Goal: Information Seeking & Learning: Learn about a topic

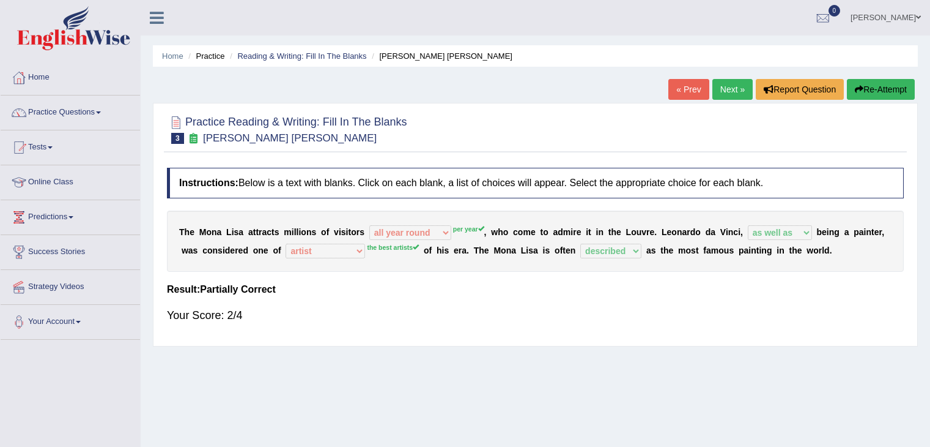
select select "all year round"
select select "as well as"
select select "artist"
select select "described"
click at [735, 79] on link "Next »" at bounding box center [733, 89] width 40 height 21
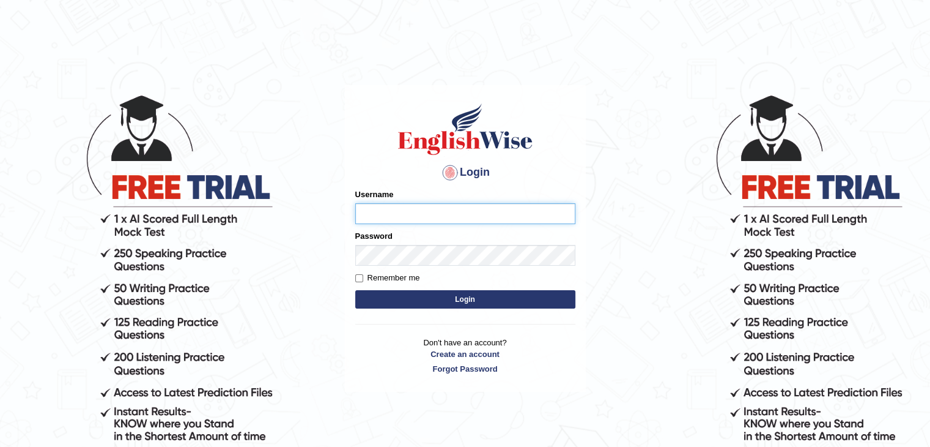
click at [422, 206] on input "Username" at bounding box center [465, 213] width 220 height 21
type input "ajay.nikam"
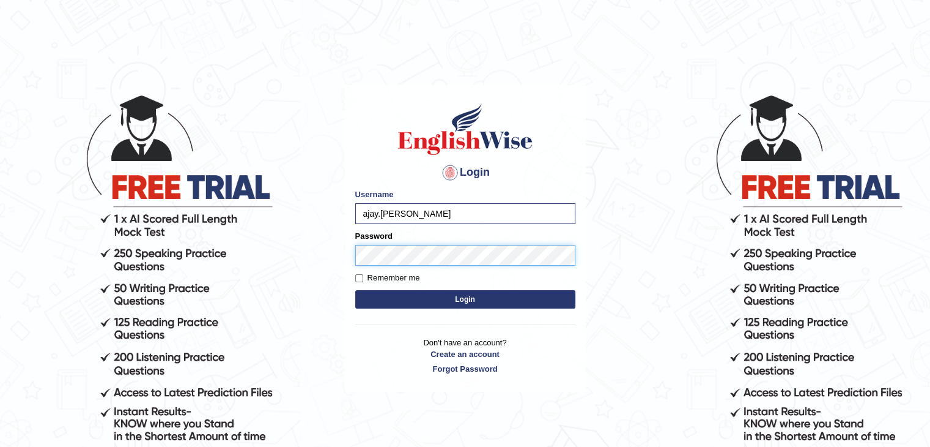
click at [355, 290] on button "Login" at bounding box center [465, 299] width 220 height 18
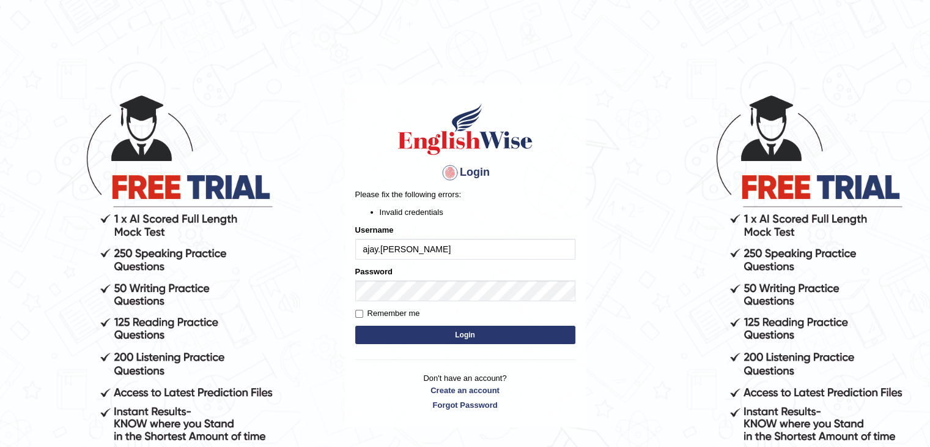
click at [382, 248] on input "ajay.nikam" at bounding box center [465, 249] width 220 height 21
type input "ajaynikam"
click at [398, 332] on button "Login" at bounding box center [465, 334] width 220 height 18
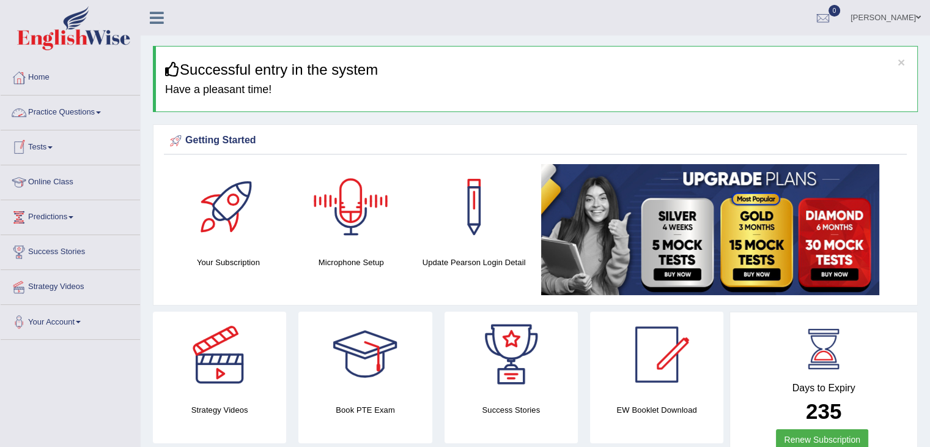
click at [80, 103] on link "Practice Questions" at bounding box center [70, 110] width 139 height 31
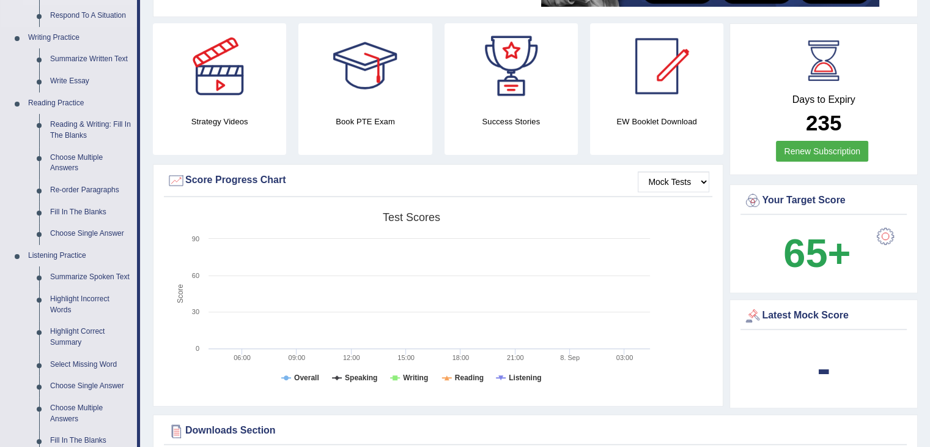
scroll to position [289, 0]
click at [100, 119] on link "Reading & Writing: Fill In The Blanks" at bounding box center [91, 129] width 92 height 32
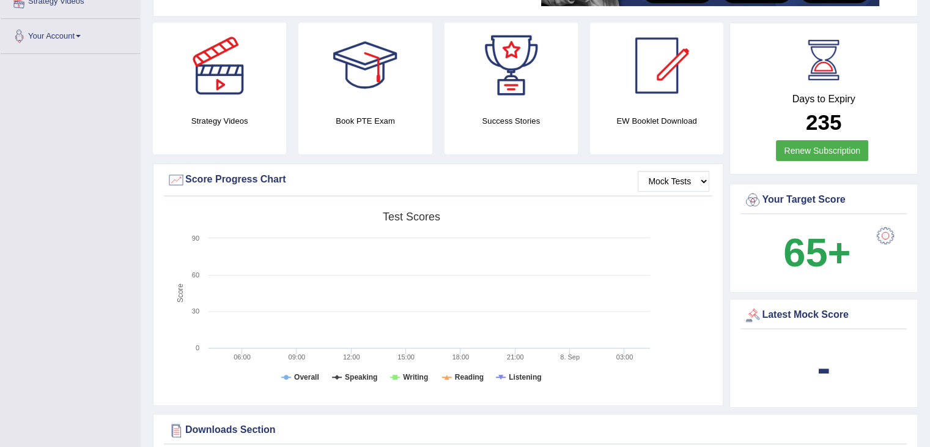
scroll to position [396, 0]
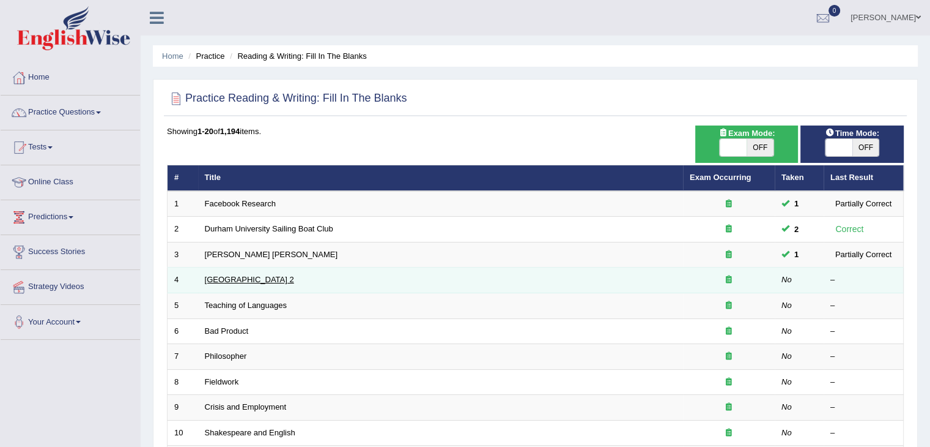
click at [234, 275] on link "[GEOGRAPHIC_DATA] 2" at bounding box center [249, 279] width 89 height 9
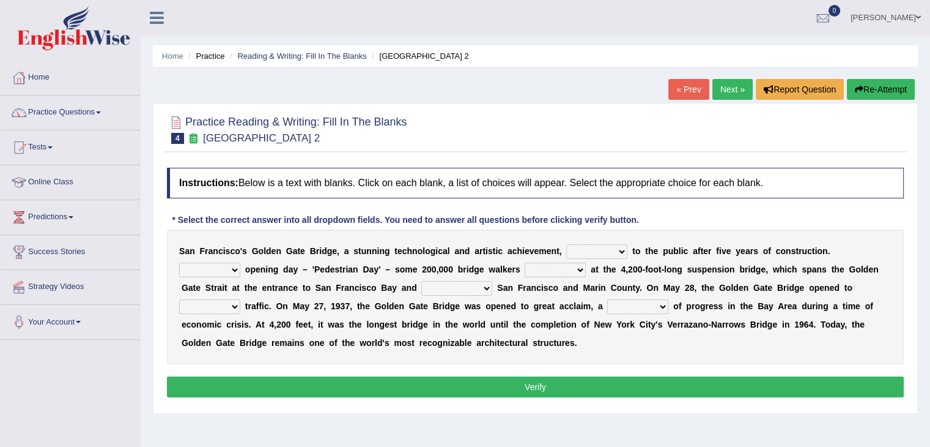
click at [613, 252] on select "opens closes appears equals" at bounding box center [596, 251] width 61 height 15
select select "opens"
click at [566, 244] on select "opens closes appears equals" at bounding box center [596, 251] width 61 height 15
click at [237, 266] on select "On During Since When" at bounding box center [209, 269] width 61 height 15
select select "On"
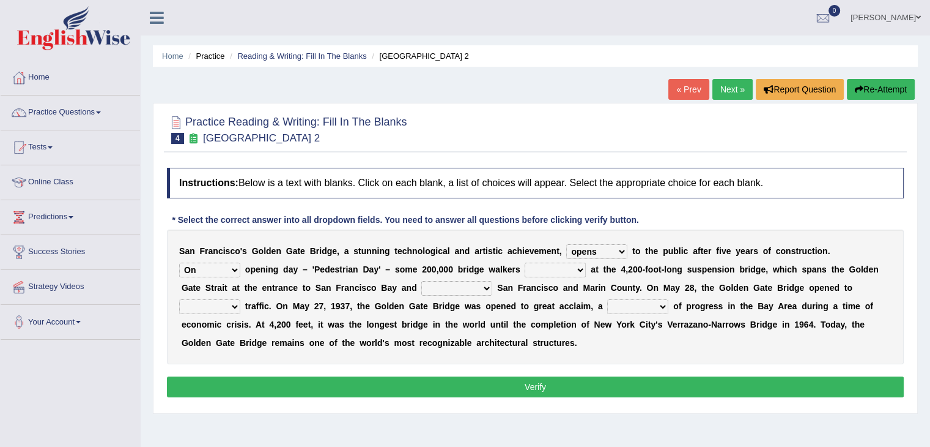
click at [179, 262] on select "On During Since When" at bounding box center [209, 269] width 61 height 15
click at [556, 265] on select "stationed looked marveled laughed" at bounding box center [555, 269] width 61 height 15
select select "looked"
click at [525, 262] on select "stationed looked marveled laughed" at bounding box center [555, 269] width 61 height 15
click at [460, 285] on select "separates connects channels differentiates" at bounding box center [456, 288] width 71 height 15
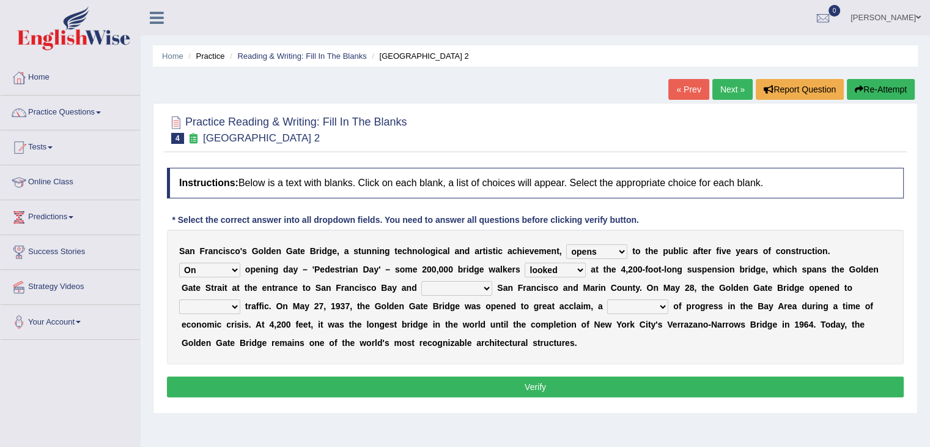
select select "connects"
click at [421, 281] on select "separates connects channels differentiates" at bounding box center [456, 288] width 71 height 15
click at [204, 311] on select "aquatic vehicular airborne watertight" at bounding box center [209, 306] width 61 height 15
select select "vehicular"
click at [179, 299] on select "aquatic vehicular airborne watertight" at bounding box center [209, 306] width 61 height 15
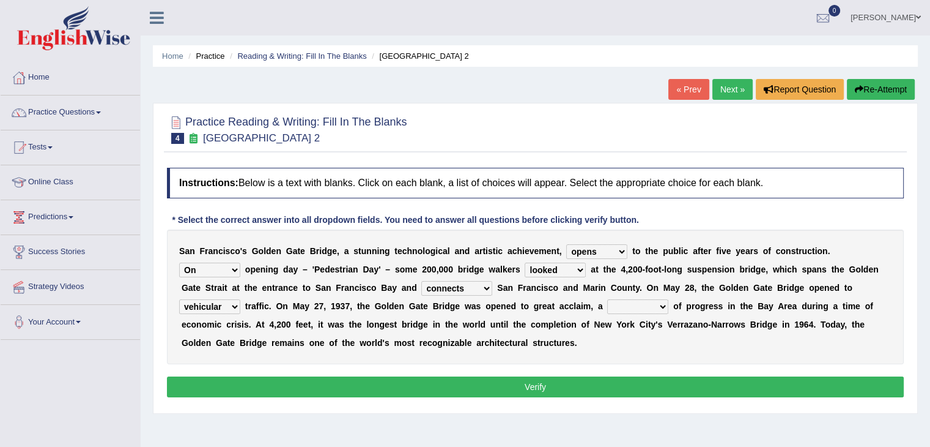
click at [629, 305] on select "denial symbol technique yield" at bounding box center [637, 306] width 61 height 15
select select "symbol"
click at [607, 299] on select "denial symbol technique yield" at bounding box center [637, 306] width 61 height 15
click at [545, 387] on button "Verify" at bounding box center [535, 386] width 737 height 21
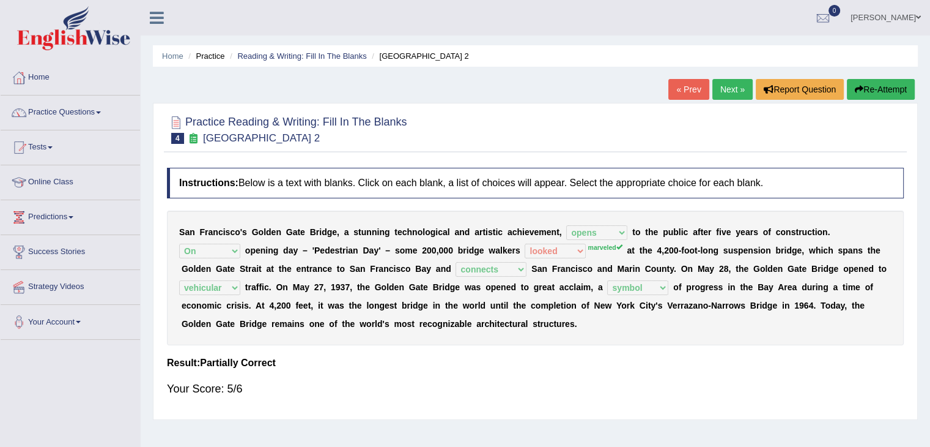
click at [731, 86] on link "Next »" at bounding box center [733, 89] width 40 height 21
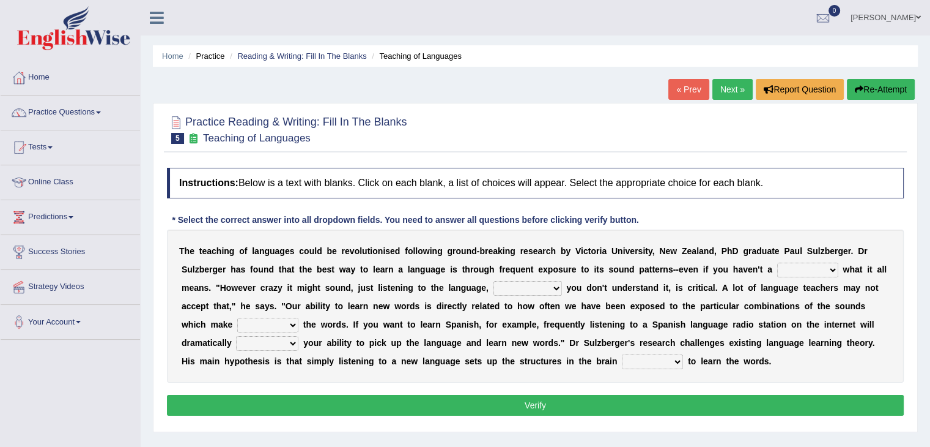
click at [793, 265] on select "dew claw clue due" at bounding box center [807, 269] width 61 height 15
select select "clue"
click at [777, 262] on select "dew claw clue due" at bounding box center [807, 269] width 61 height 15
click at [527, 286] on select "but also all together even though if so" at bounding box center [528, 288] width 69 height 15
select select "even though"
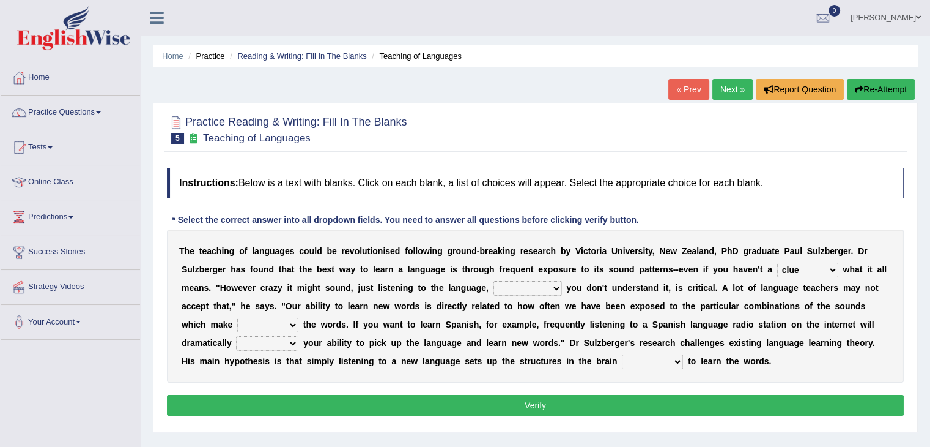
click at [494, 281] on select "but also all together even though if so" at bounding box center [528, 288] width 69 height 15
click at [278, 326] on select "down up of on" at bounding box center [267, 324] width 61 height 15
select select "up"
click at [237, 317] on select "down up of on" at bounding box center [267, 324] width 61 height 15
click at [272, 343] on select "evaluate exaggerate describe boost" at bounding box center [267, 343] width 62 height 15
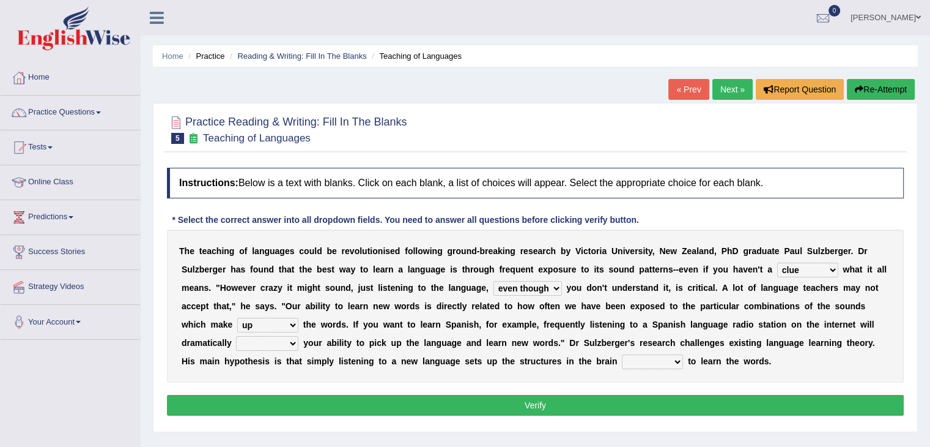
select select "boost"
click at [236, 336] on select "evaluate exaggerate describe boost" at bounding box center [267, 343] width 62 height 15
click at [649, 360] on select "requiring required directed to require" at bounding box center [652, 361] width 61 height 15
select select "requiring"
click at [622, 354] on select "requiring required directed to require" at bounding box center [652, 361] width 61 height 15
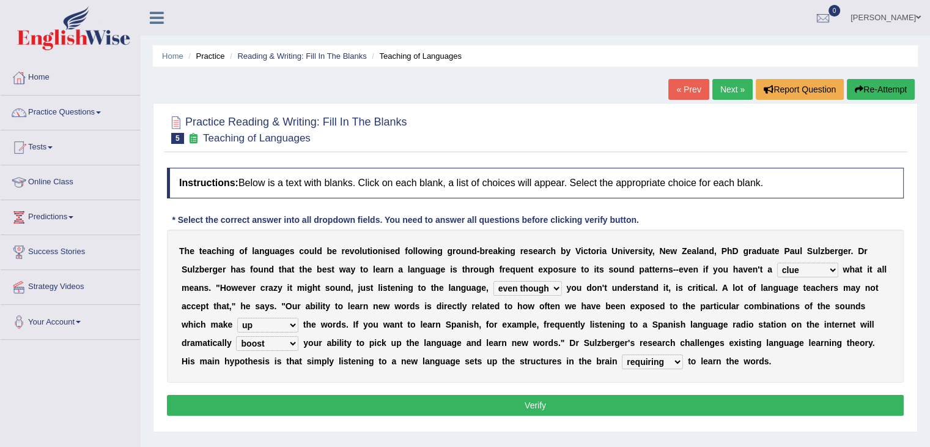
click at [509, 404] on button "Verify" at bounding box center [535, 405] width 737 height 21
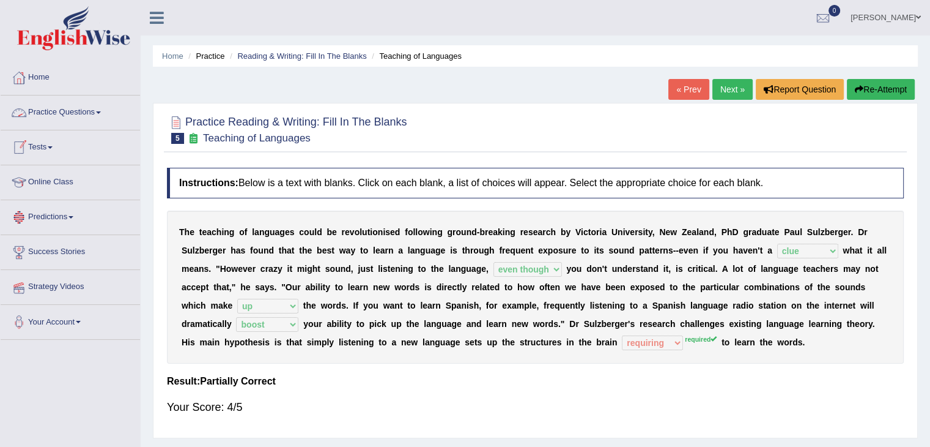
click at [108, 106] on link "Practice Questions" at bounding box center [70, 110] width 139 height 31
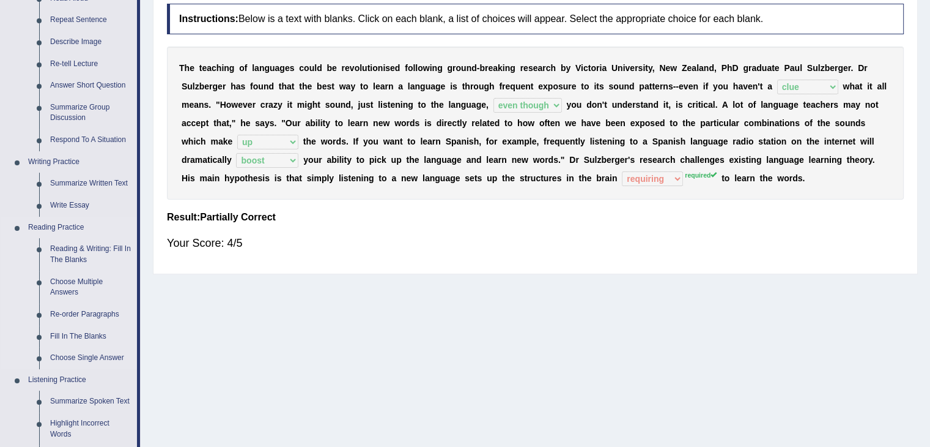
scroll to position [168, 0]
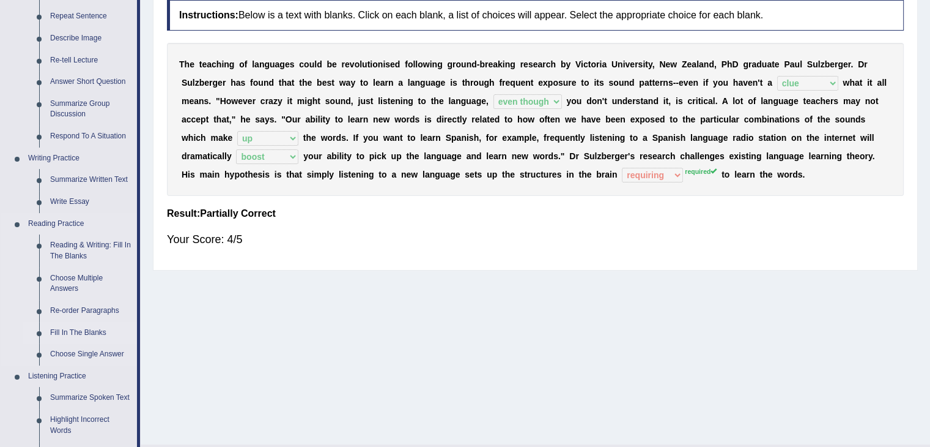
click at [86, 326] on link "Fill In The Blanks" at bounding box center [91, 333] width 92 height 22
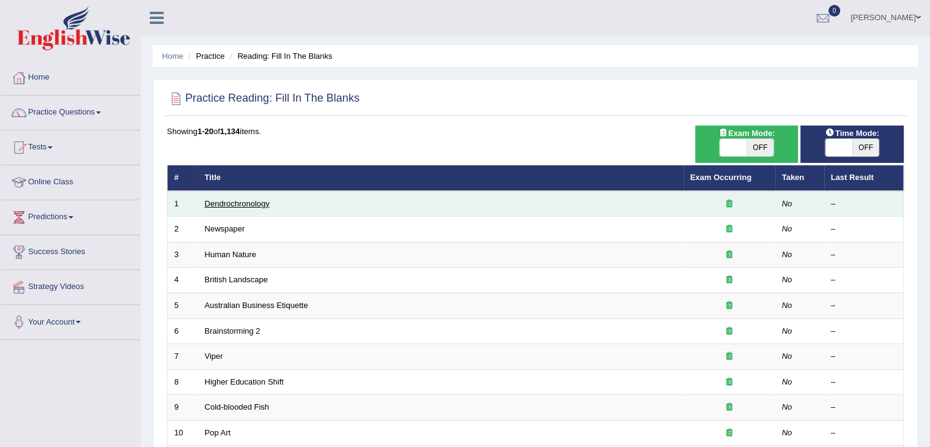
click at [254, 206] on link "Dendrochronology" at bounding box center [237, 203] width 65 height 9
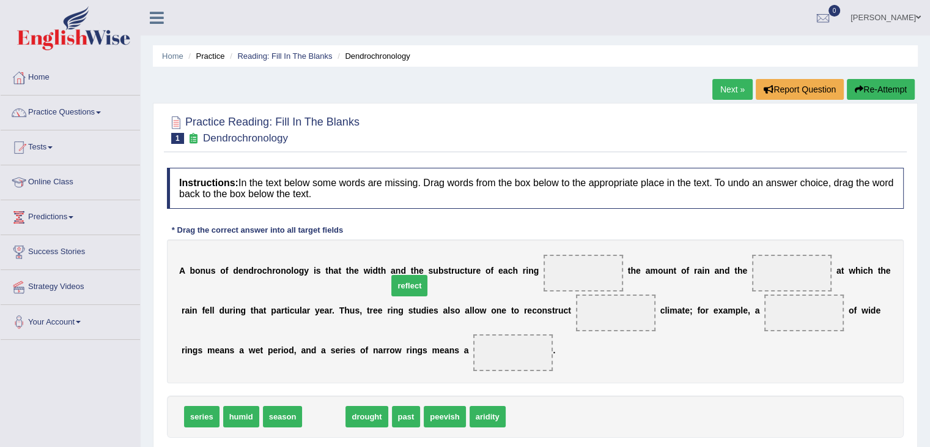
drag, startPoint x: 306, startPoint y: 416, endPoint x: 393, endPoint y: 284, distance: 158.4
click at [393, 284] on span "reflect" at bounding box center [409, 285] width 36 height 21
drag, startPoint x: 318, startPoint y: 417, endPoint x: 557, endPoint y: 274, distance: 277.9
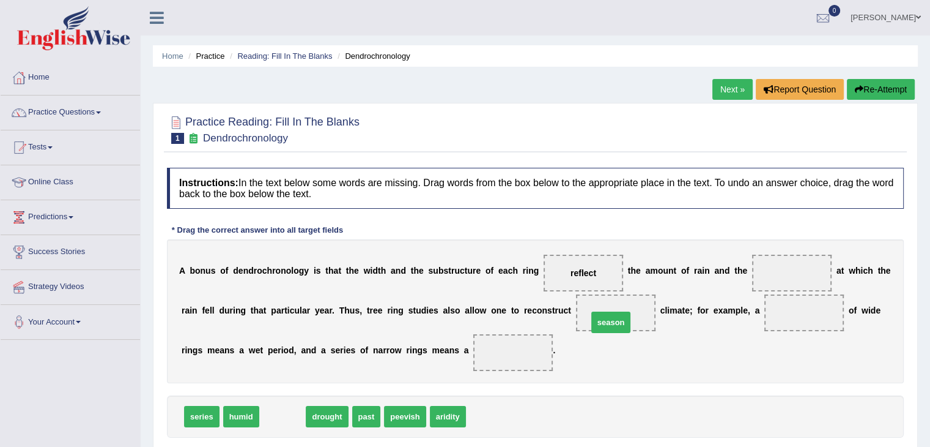
drag, startPoint x: 284, startPoint y: 414, endPoint x: 621, endPoint y: 320, distance: 349.9
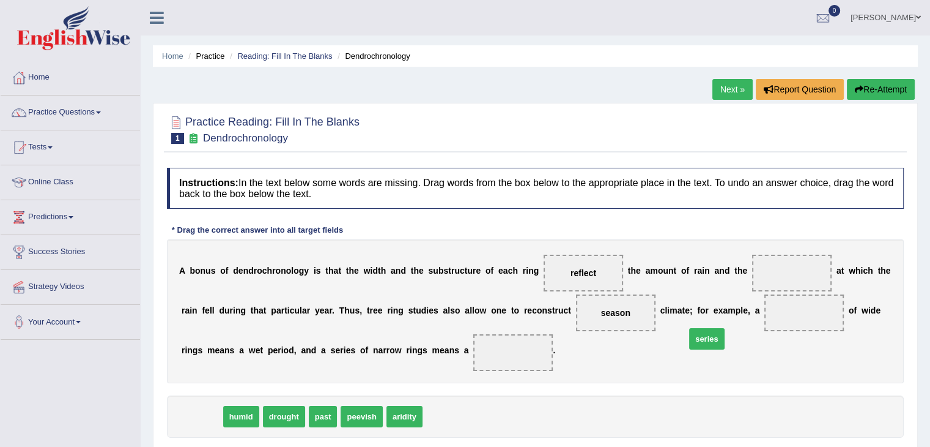
drag, startPoint x: 204, startPoint y: 412, endPoint x: 722, endPoint y: 333, distance: 524.7
click at [722, 333] on span "series" at bounding box center [706, 338] width 35 height 21
drag, startPoint x: 209, startPoint y: 414, endPoint x: 820, endPoint y: 312, distance: 618.9
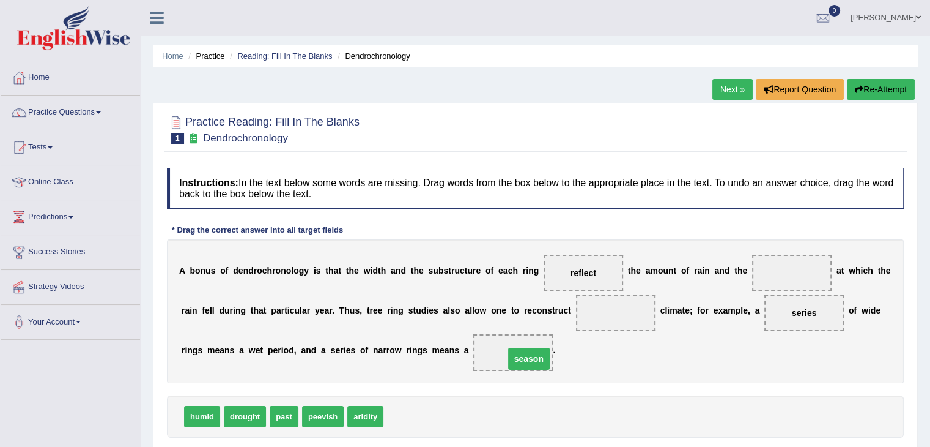
drag, startPoint x: 620, startPoint y: 311, endPoint x: 533, endPoint y: 355, distance: 96.8
drag, startPoint x: 196, startPoint y: 417, endPoint x: 633, endPoint y: 325, distance: 446.7
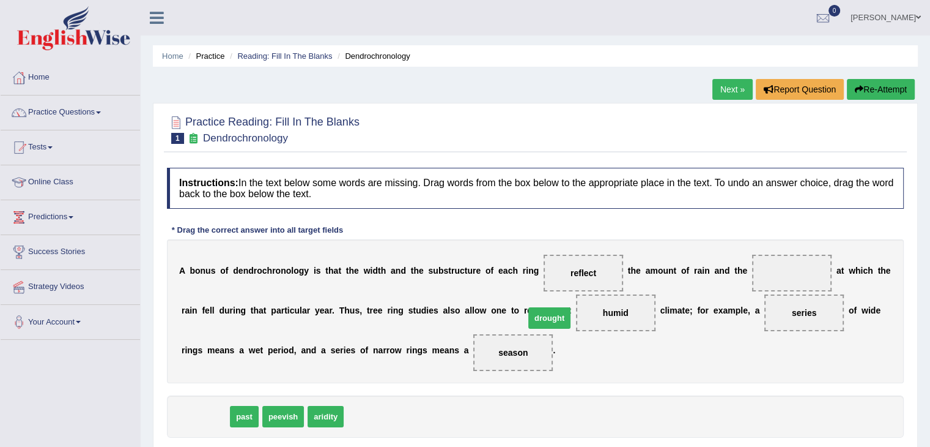
drag, startPoint x: 193, startPoint y: 419, endPoint x: 546, endPoint y: 321, distance: 366.4
drag, startPoint x: 607, startPoint y: 316, endPoint x: 762, endPoint y: 264, distance: 163.2
click at [762, 264] on div "A b o n u s o f d e n d r o c h r o n o l o g y i s t h a t t h e w i d t h a n…" at bounding box center [535, 311] width 737 height 144
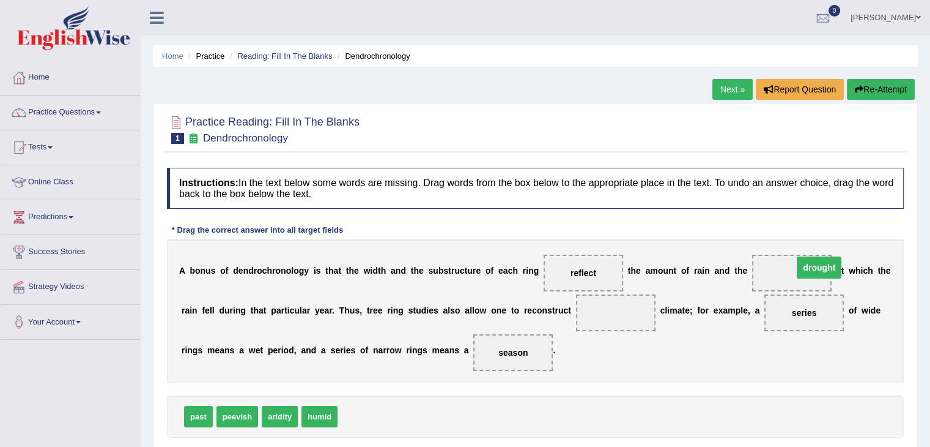
drag, startPoint x: 610, startPoint y: 311, endPoint x: 815, endPoint y: 265, distance: 209.8
drag, startPoint x: 324, startPoint y: 416, endPoint x: 592, endPoint y: 318, distance: 285.8
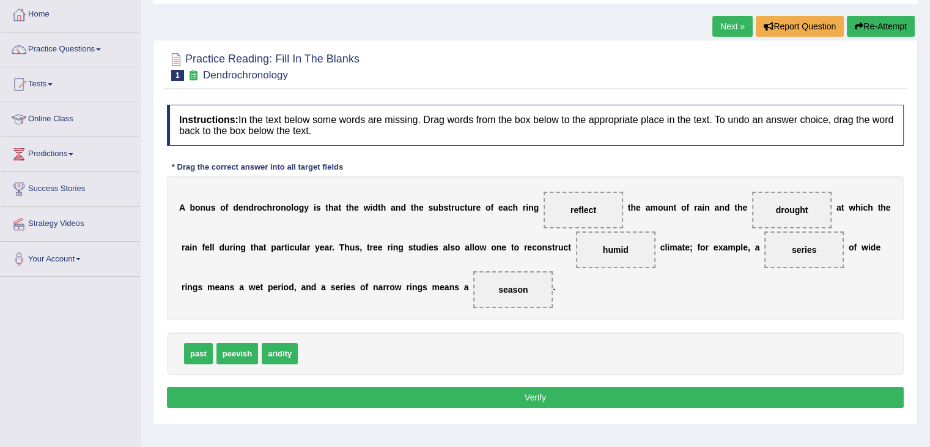
scroll to position [70, 0]
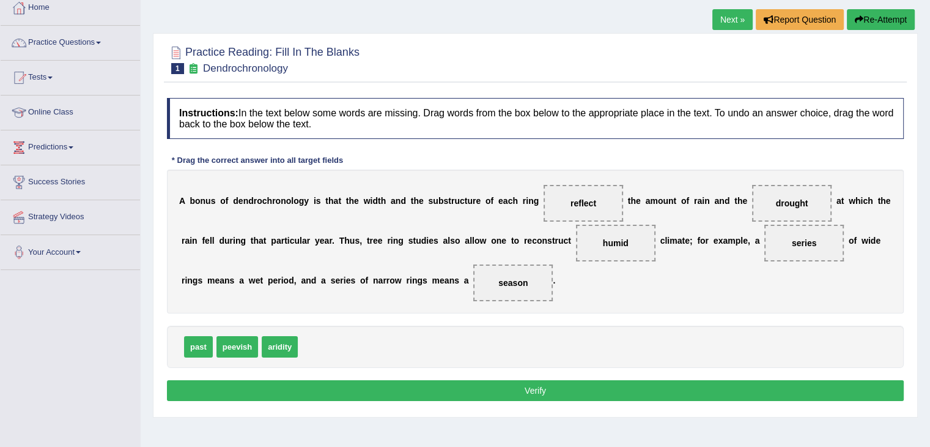
click at [482, 387] on button "Verify" at bounding box center [535, 390] width 737 height 21
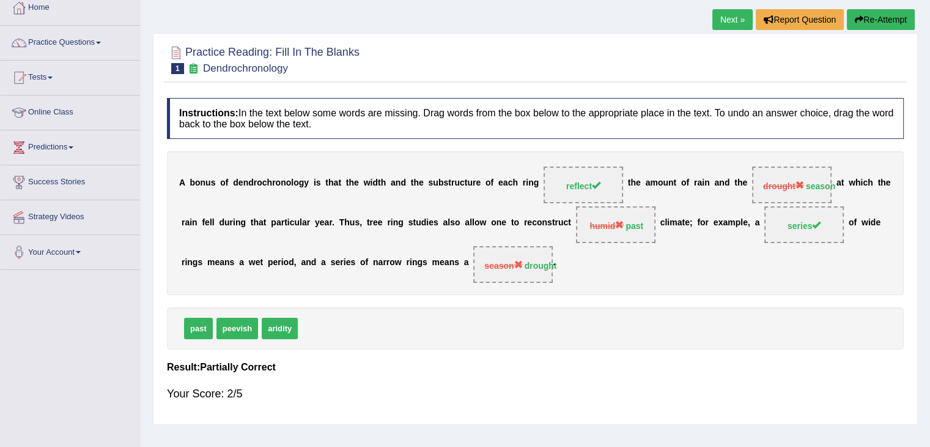
click at [718, 18] on link "Next »" at bounding box center [733, 19] width 40 height 21
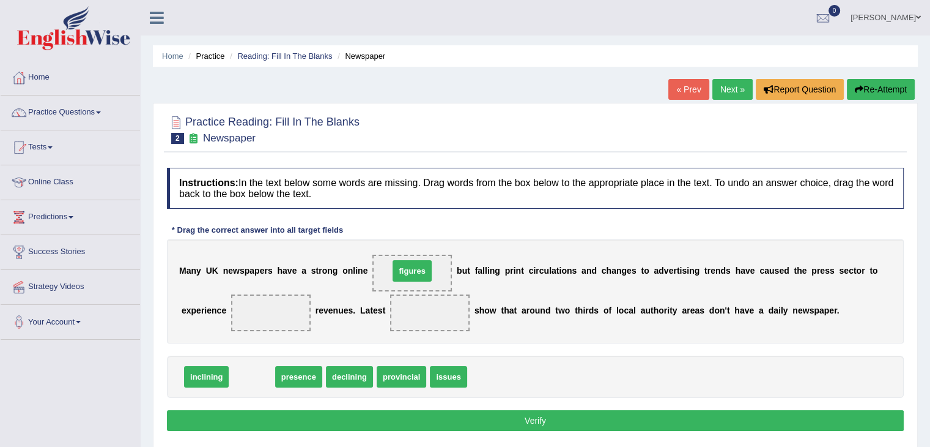
drag, startPoint x: 242, startPoint y: 382, endPoint x: 412, endPoint y: 276, distance: 199.8
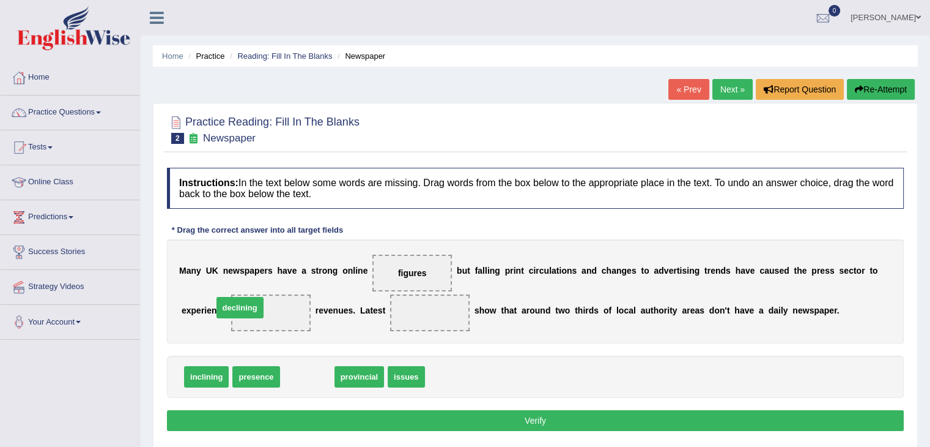
drag, startPoint x: 312, startPoint y: 376, endPoint x: 246, endPoint y: 309, distance: 93.4
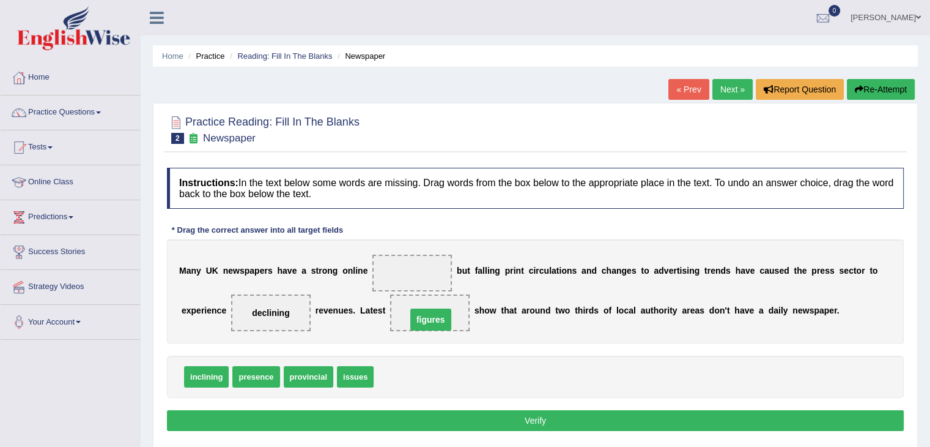
drag, startPoint x: 409, startPoint y: 270, endPoint x: 427, endPoint y: 316, distance: 49.2
drag, startPoint x: 200, startPoint y: 376, endPoint x: 376, endPoint y: 281, distance: 200.0
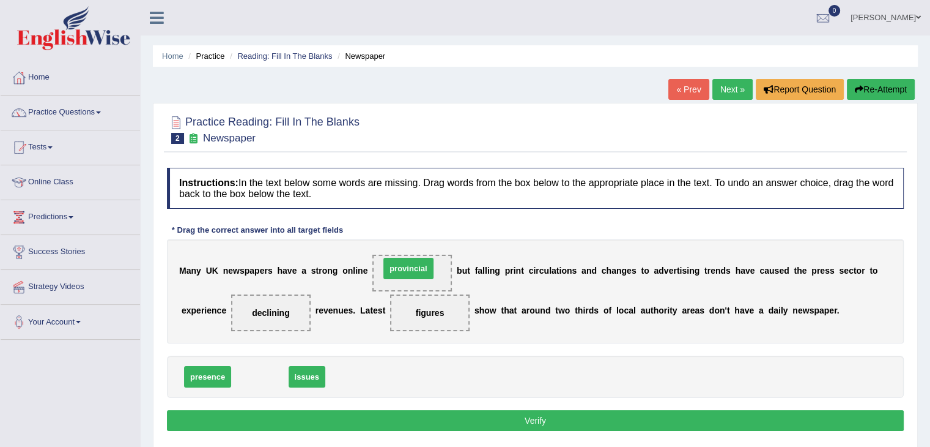
drag, startPoint x: 262, startPoint y: 376, endPoint x: 410, endPoint y: 268, distance: 183.9
click at [424, 422] on button "Verify" at bounding box center [535, 420] width 737 height 21
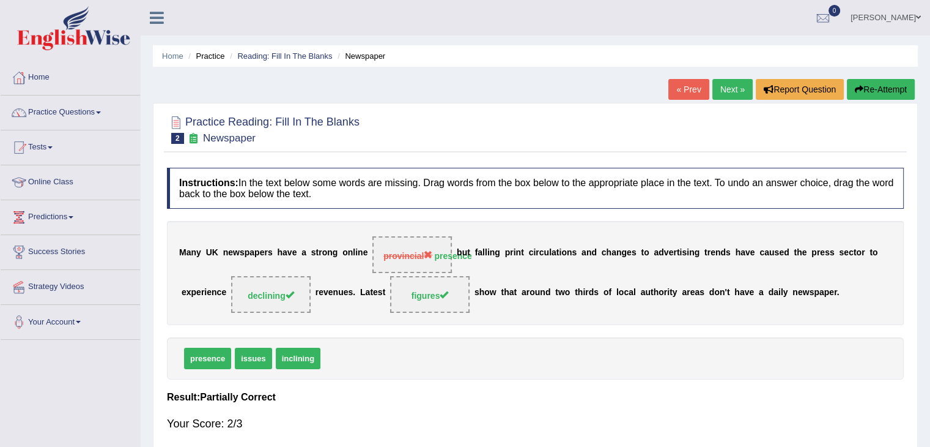
click at [727, 89] on link "Next »" at bounding box center [733, 89] width 40 height 21
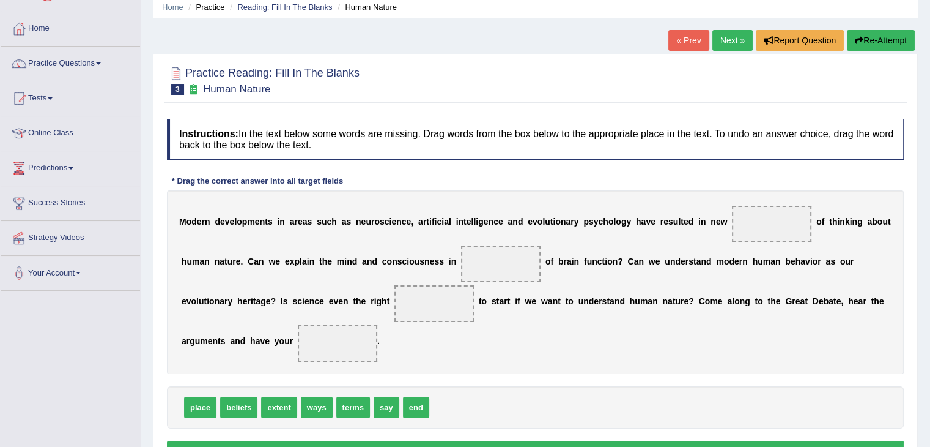
scroll to position [50, 0]
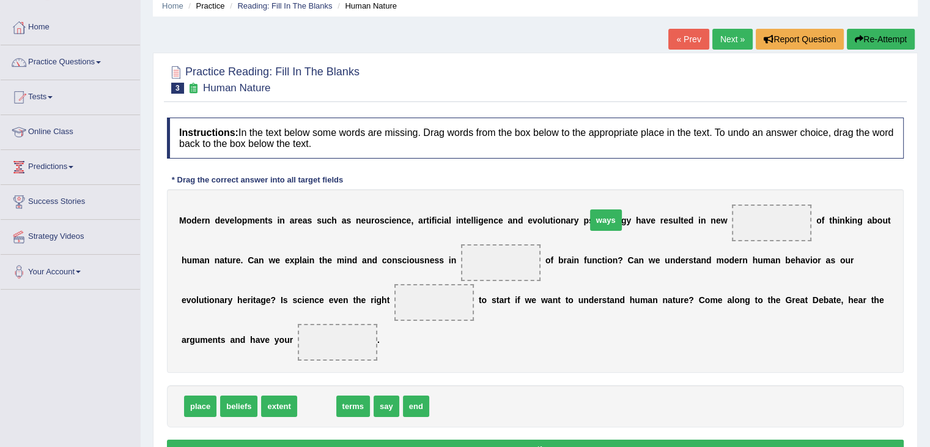
drag, startPoint x: 314, startPoint y: 402, endPoint x: 646, endPoint y: 251, distance: 365.1
click at [622, 231] on span "ways" at bounding box center [606, 219] width 32 height 21
drag, startPoint x: 313, startPoint y: 407, endPoint x: 740, endPoint y: 222, distance: 465.2
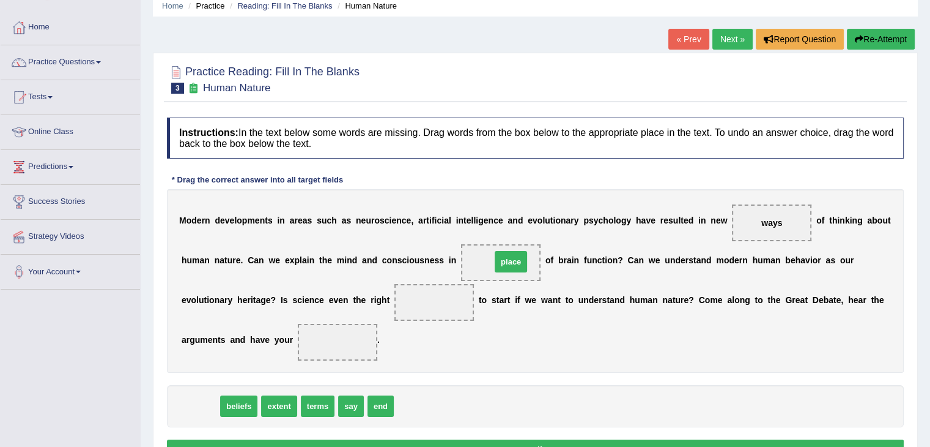
drag, startPoint x: 199, startPoint y: 407, endPoint x: 509, endPoint y: 261, distance: 342.8
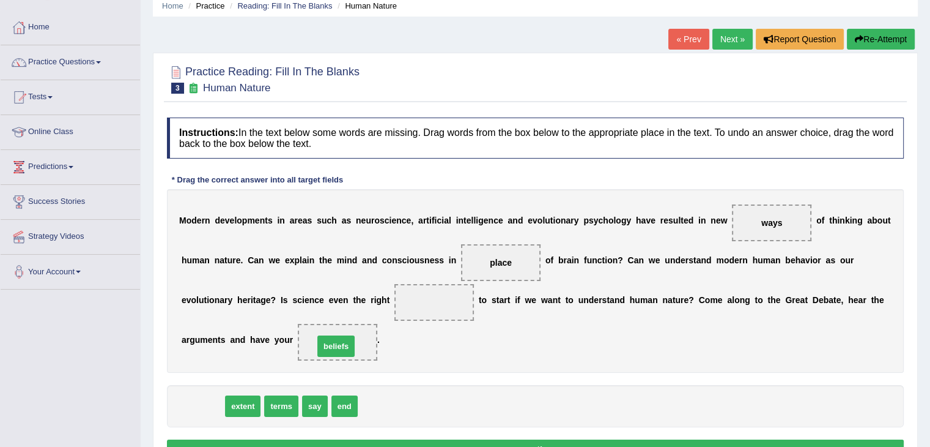
drag, startPoint x: 197, startPoint y: 405, endPoint x: 330, endPoint y: 345, distance: 145.6
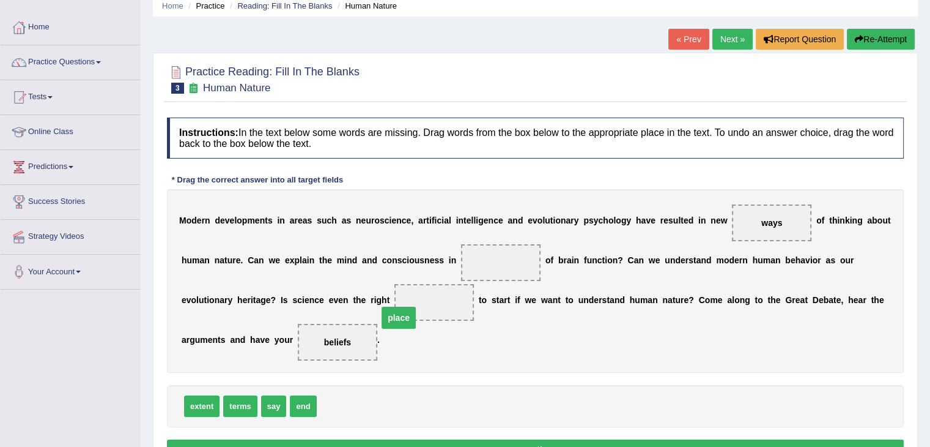
drag, startPoint x: 494, startPoint y: 255, endPoint x: 392, endPoint y: 309, distance: 115.7
drag, startPoint x: 236, startPoint y: 407, endPoint x: 409, endPoint y: 257, distance: 228.5
click at [397, 257] on span "terms" at bounding box center [380, 265] width 34 height 21
drag, startPoint x: 232, startPoint y: 404, endPoint x: 467, endPoint y: 258, distance: 277.0
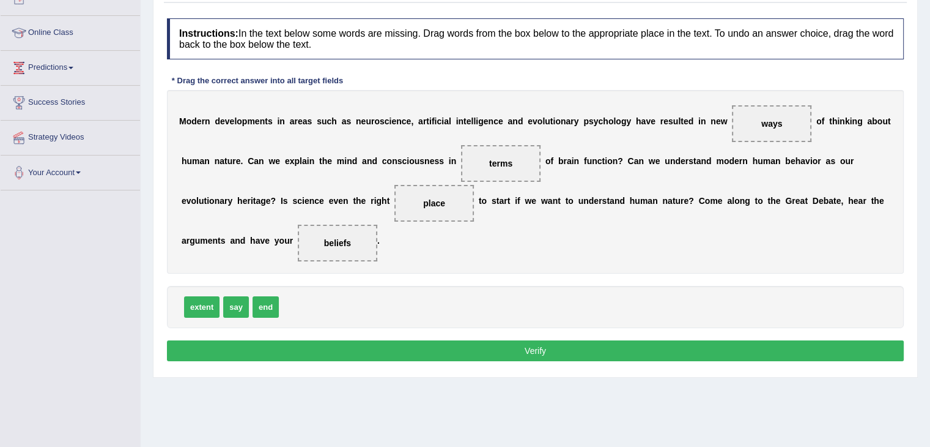
scroll to position [154, 0]
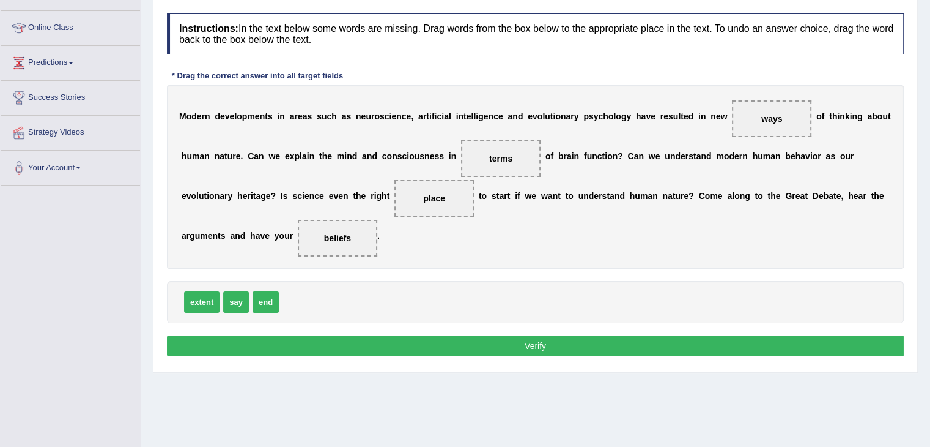
click at [516, 341] on button "Verify" at bounding box center [535, 345] width 737 height 21
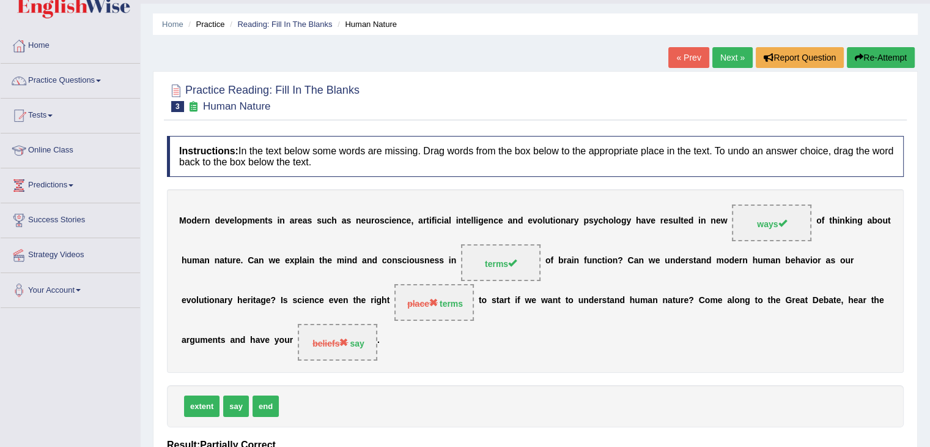
scroll to position [0, 0]
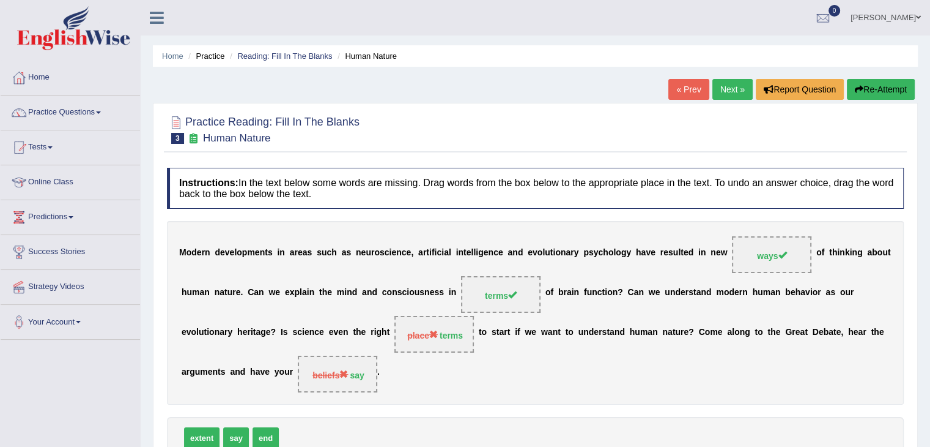
click at [726, 91] on link "Next »" at bounding box center [733, 89] width 40 height 21
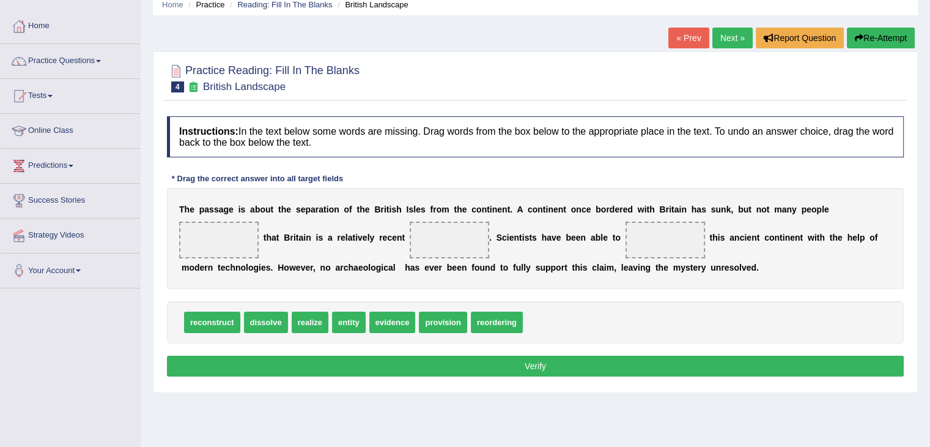
scroll to position [56, 0]
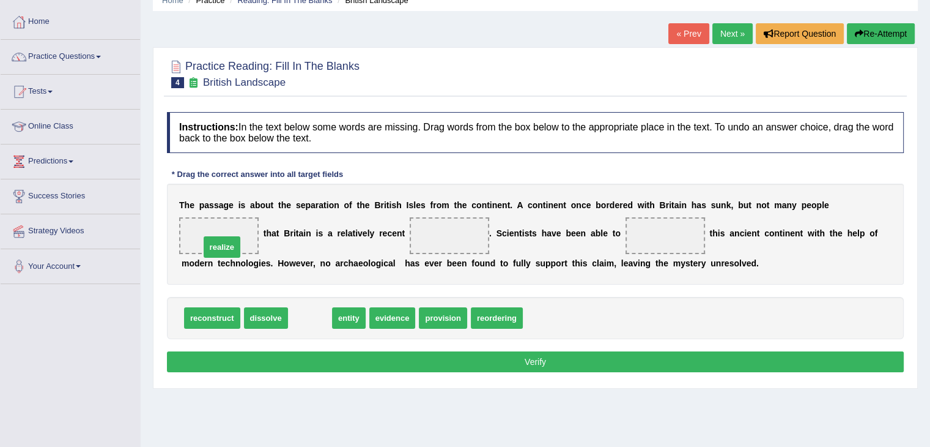
drag, startPoint x: 310, startPoint y: 314, endPoint x: 223, endPoint y: 243, distance: 113.0
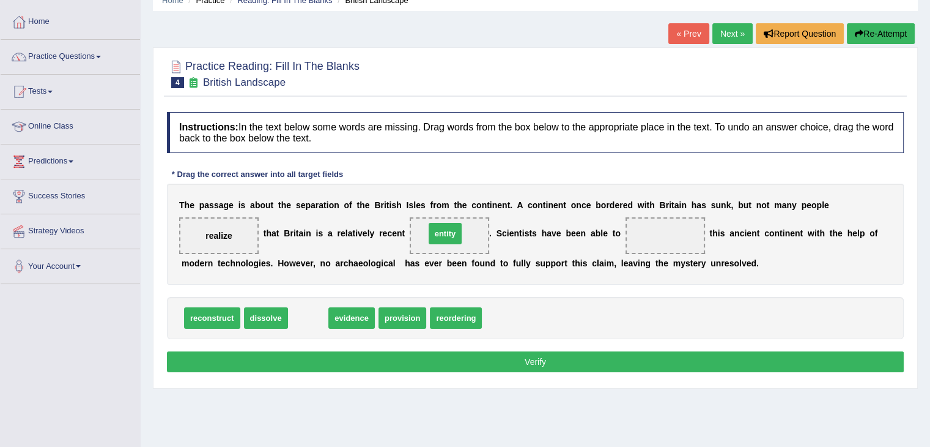
drag, startPoint x: 303, startPoint y: 316, endPoint x: 440, endPoint y: 231, distance: 160.9
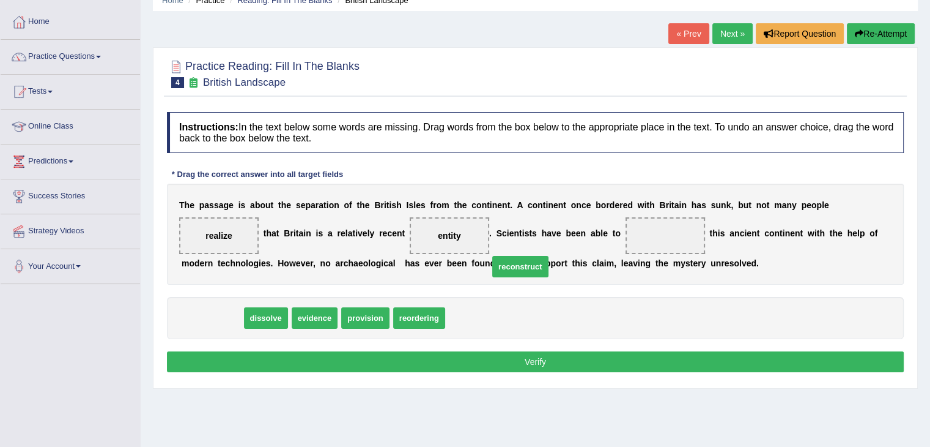
drag, startPoint x: 216, startPoint y: 317, endPoint x: 530, endPoint y: 264, distance: 318.8
click at [529, 264] on span "reconstruct" at bounding box center [520, 266] width 56 height 21
drag, startPoint x: 197, startPoint y: 316, endPoint x: 637, endPoint y: 223, distance: 450.0
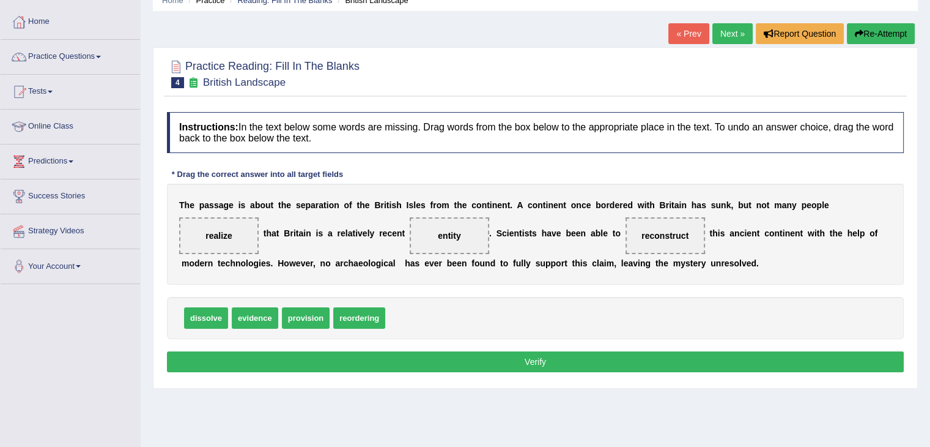
click at [527, 357] on button "Verify" at bounding box center [535, 361] width 737 height 21
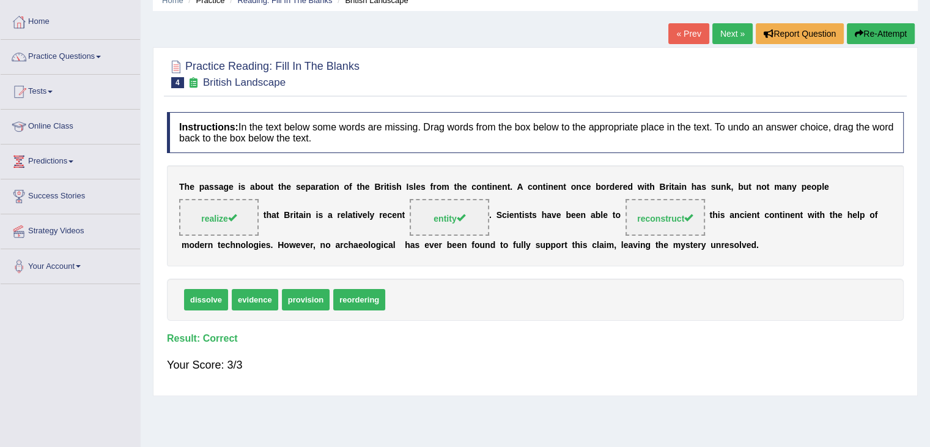
click at [688, 37] on link "« Prev" at bounding box center [689, 33] width 40 height 21
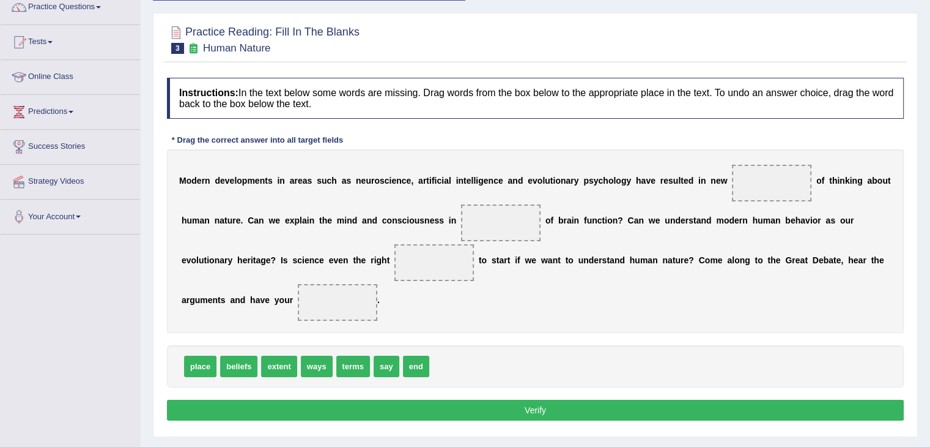
scroll to position [108, 0]
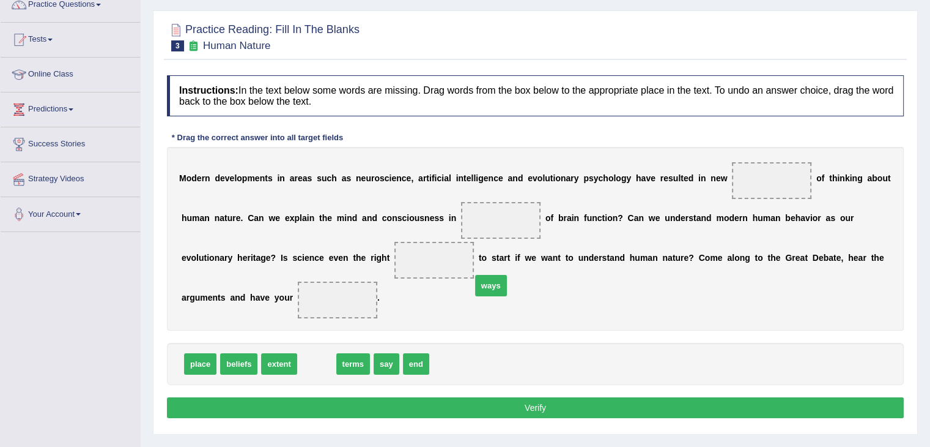
drag, startPoint x: 310, startPoint y: 365, endPoint x: 634, endPoint y: 233, distance: 350.1
click at [507, 275] on span "ways" at bounding box center [491, 285] width 32 height 21
drag, startPoint x: 319, startPoint y: 357, endPoint x: 751, endPoint y: 182, distance: 466.1
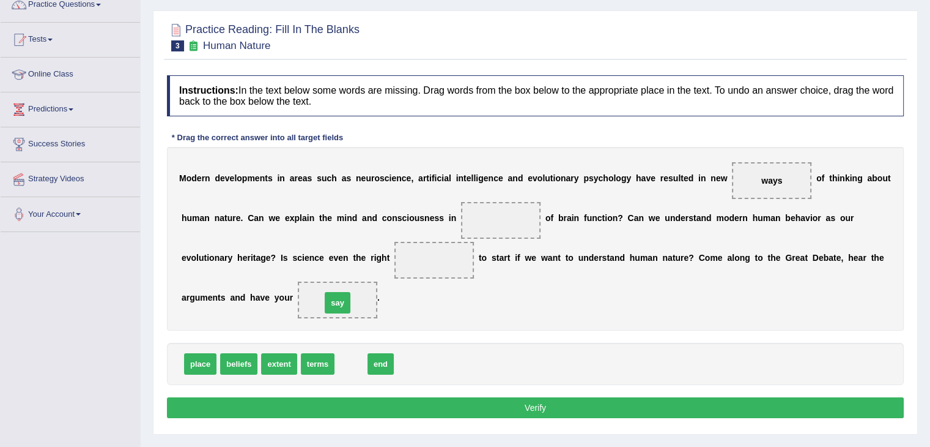
drag, startPoint x: 351, startPoint y: 369, endPoint x: 338, endPoint y: 308, distance: 62.6
drag, startPoint x: 319, startPoint y: 360, endPoint x: 423, endPoint y: 235, distance: 162.4
drag, startPoint x: 427, startPoint y: 256, endPoint x: 485, endPoint y: 210, distance: 73.7
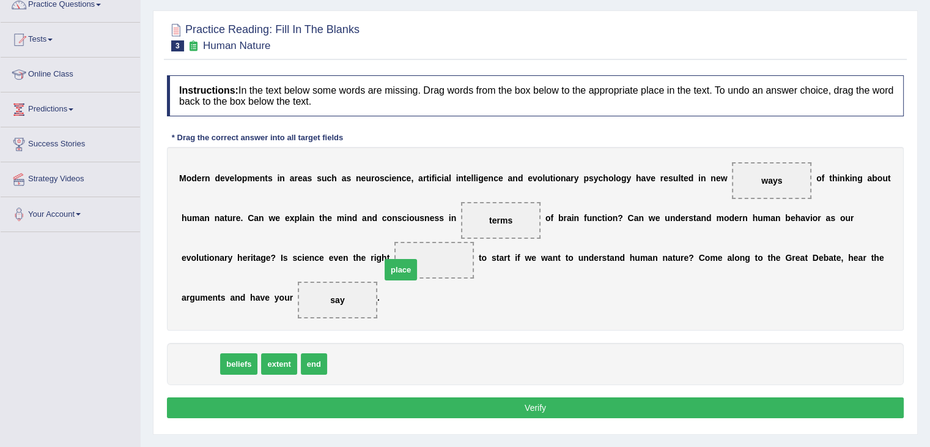
drag, startPoint x: 193, startPoint y: 365, endPoint x: 394, endPoint y: 270, distance: 221.9
click at [435, 402] on button "Verify" at bounding box center [535, 407] width 737 height 21
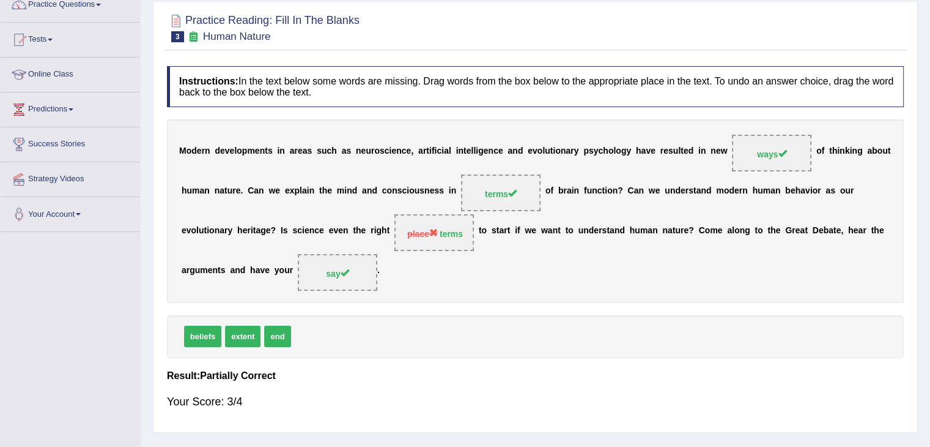
scroll to position [0, 0]
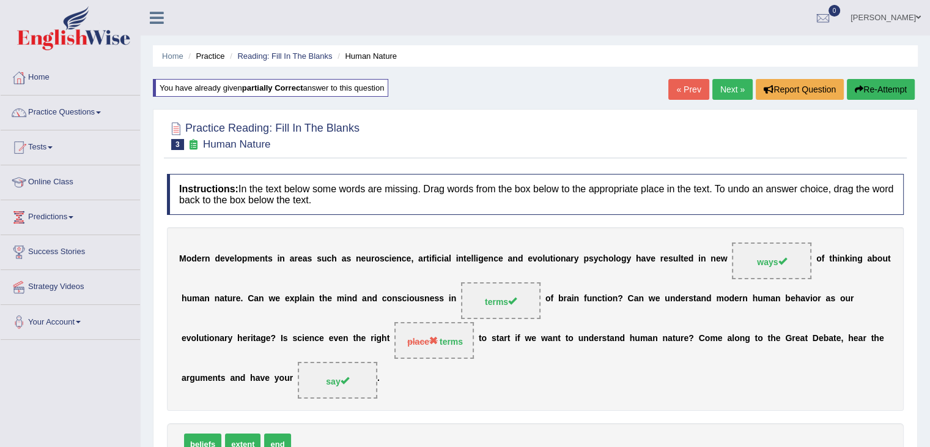
click at [725, 91] on link "Next »" at bounding box center [733, 89] width 40 height 21
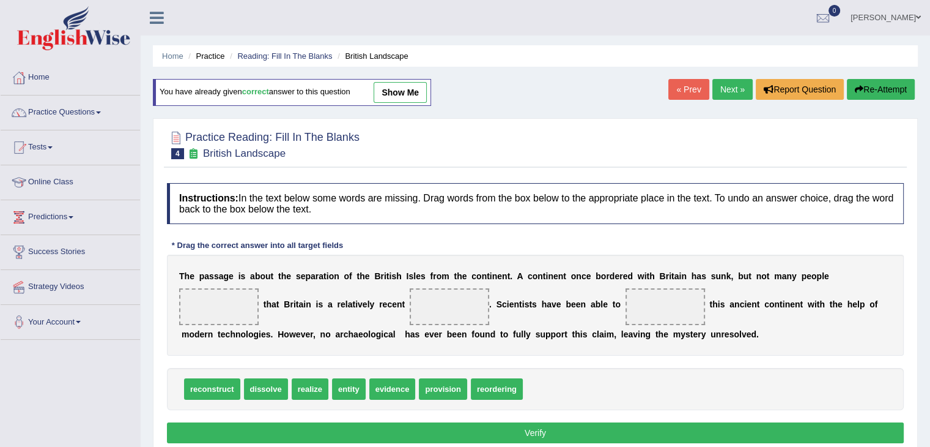
click at [725, 91] on link "Next »" at bounding box center [733, 89] width 40 height 21
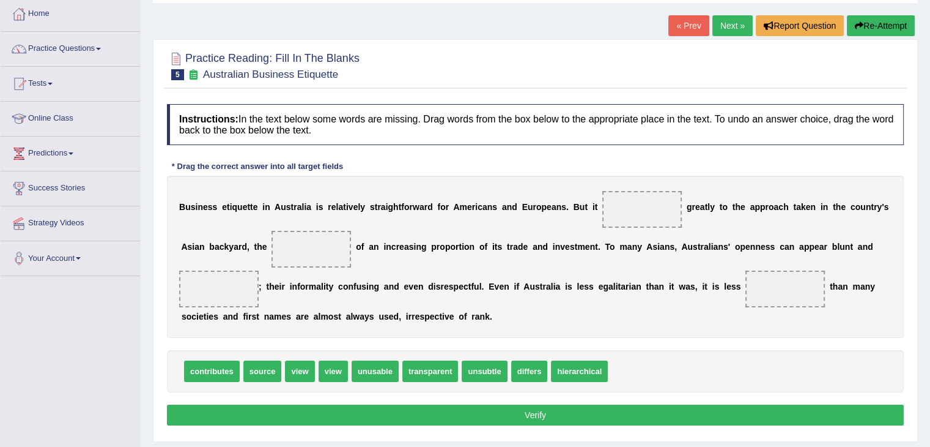
scroll to position [65, 0]
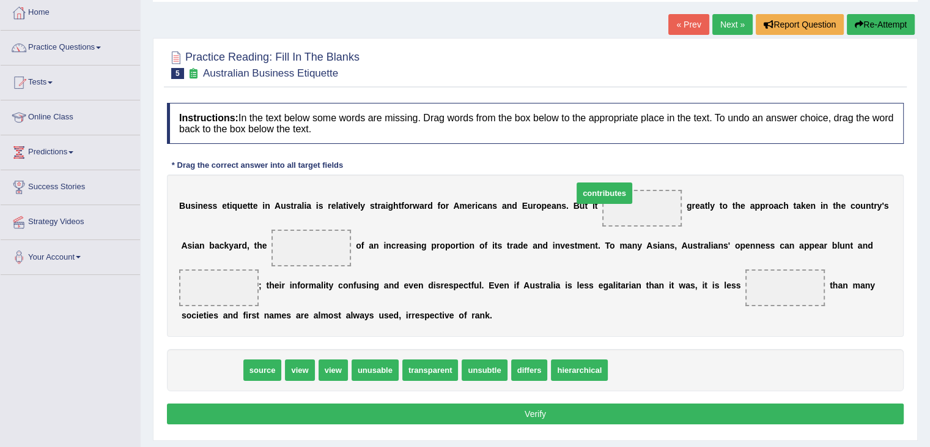
drag, startPoint x: 209, startPoint y: 368, endPoint x: 604, endPoint y: 193, distance: 432.1
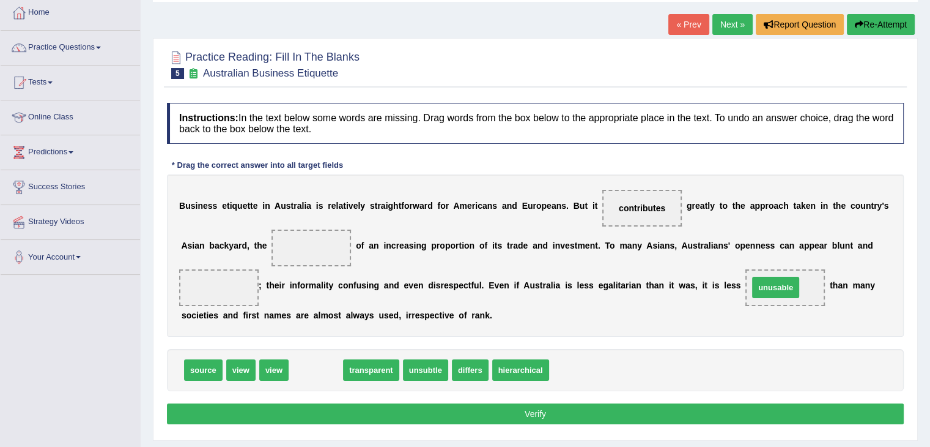
drag, startPoint x: 321, startPoint y: 366, endPoint x: 781, endPoint y: 281, distance: 468.2
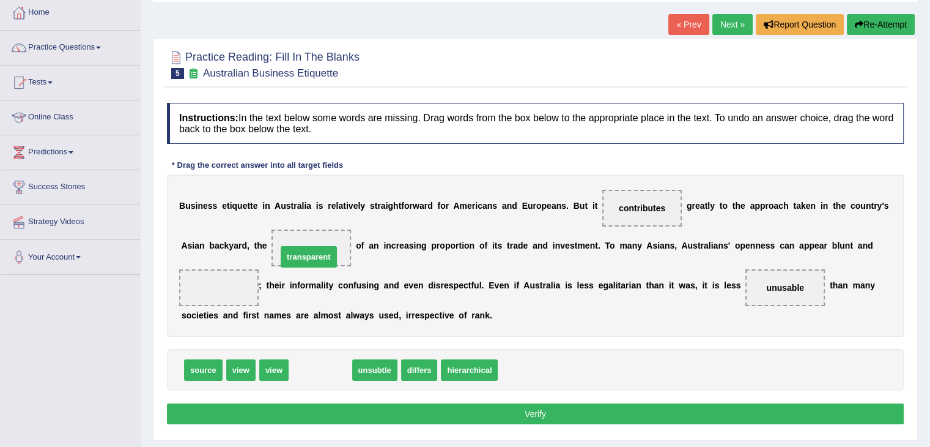
drag, startPoint x: 315, startPoint y: 367, endPoint x: 303, endPoint y: 254, distance: 113.8
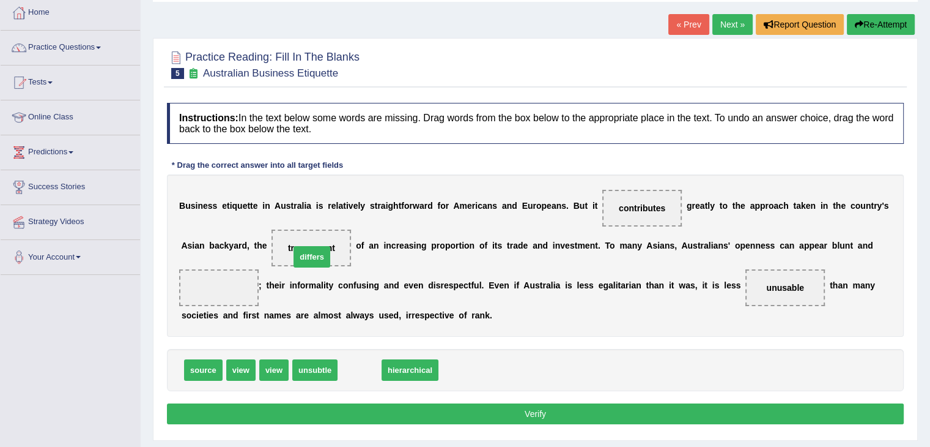
drag, startPoint x: 360, startPoint y: 372, endPoint x: 311, endPoint y: 253, distance: 128.1
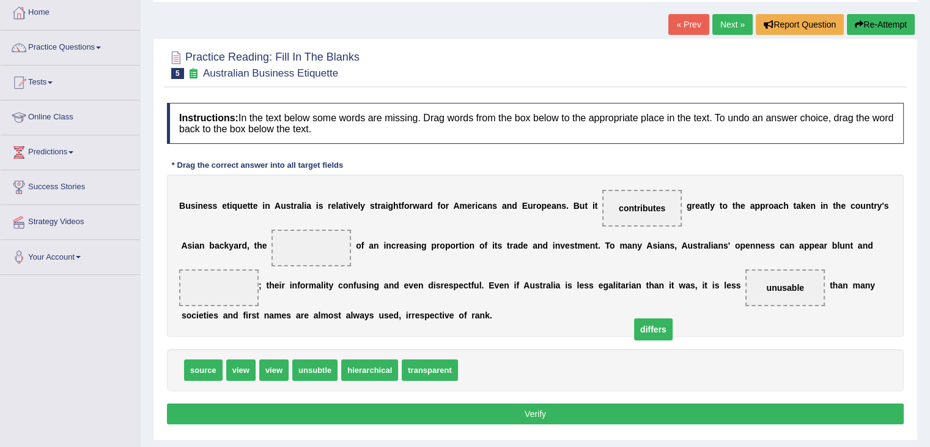
drag, startPoint x: 316, startPoint y: 246, endPoint x: 685, endPoint y: 323, distance: 376.7
click at [673, 323] on span "differs" at bounding box center [653, 329] width 39 height 22
drag, startPoint x: 300, startPoint y: 244, endPoint x: 802, endPoint y: 282, distance: 504.2
drag, startPoint x: 482, startPoint y: 368, endPoint x: 325, endPoint y: 242, distance: 201.8
drag, startPoint x: 197, startPoint y: 366, endPoint x: 291, endPoint y: 234, distance: 162.3
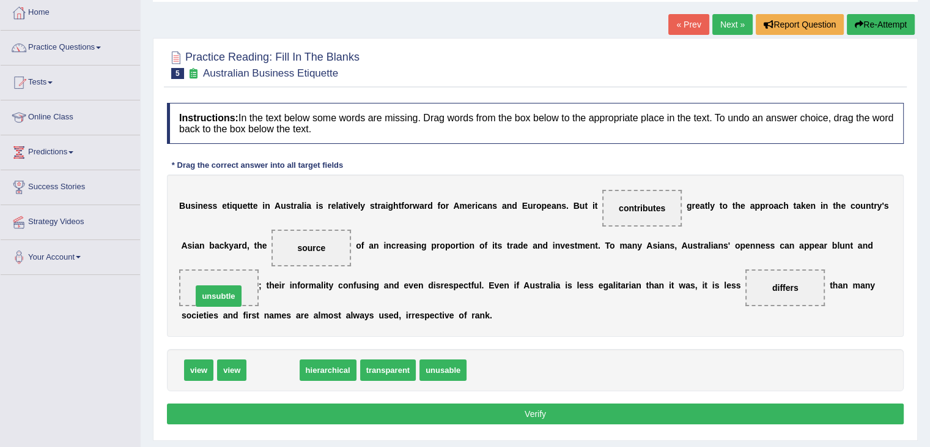
drag, startPoint x: 272, startPoint y: 369, endPoint x: 216, endPoint y: 292, distance: 95.4
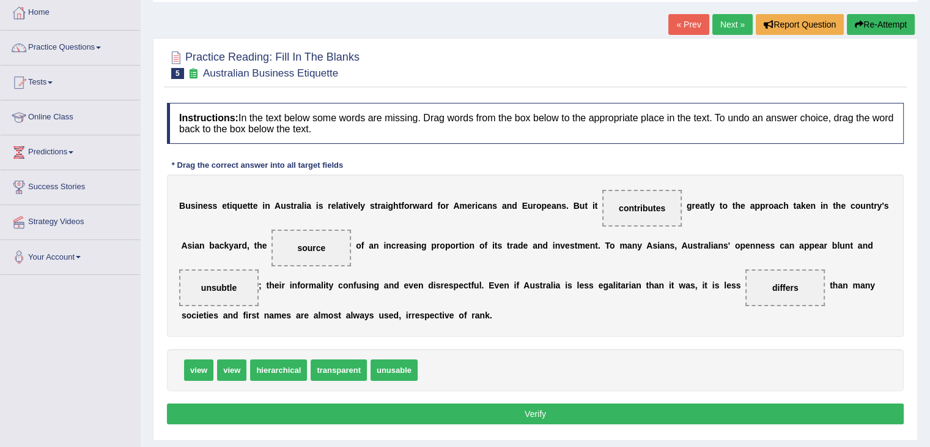
click at [511, 409] on button "Verify" at bounding box center [535, 413] width 737 height 21
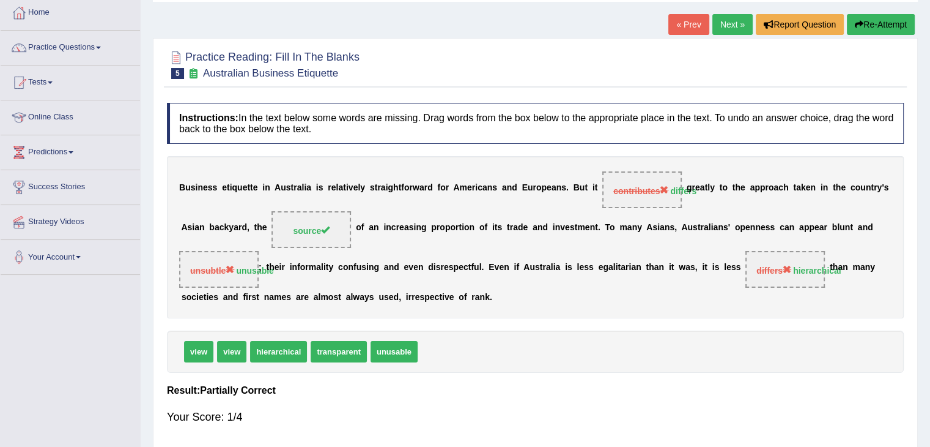
click at [729, 25] on link "Next »" at bounding box center [733, 24] width 40 height 21
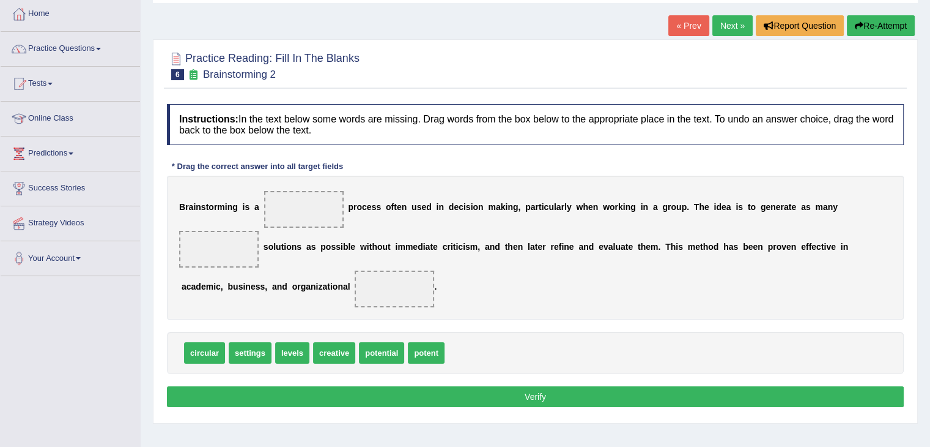
scroll to position [70, 0]
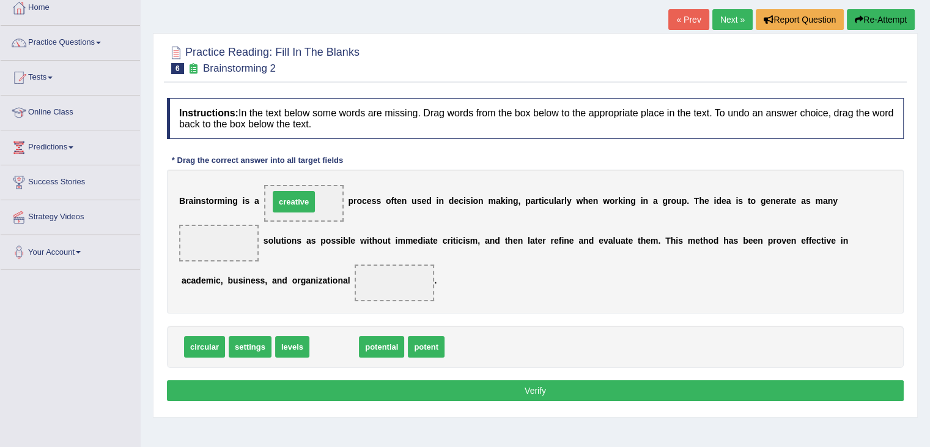
drag, startPoint x: 330, startPoint y: 345, endPoint x: 289, endPoint y: 199, distance: 151.1
drag, startPoint x: 340, startPoint y: 346, endPoint x: 215, endPoint y: 248, distance: 159.1
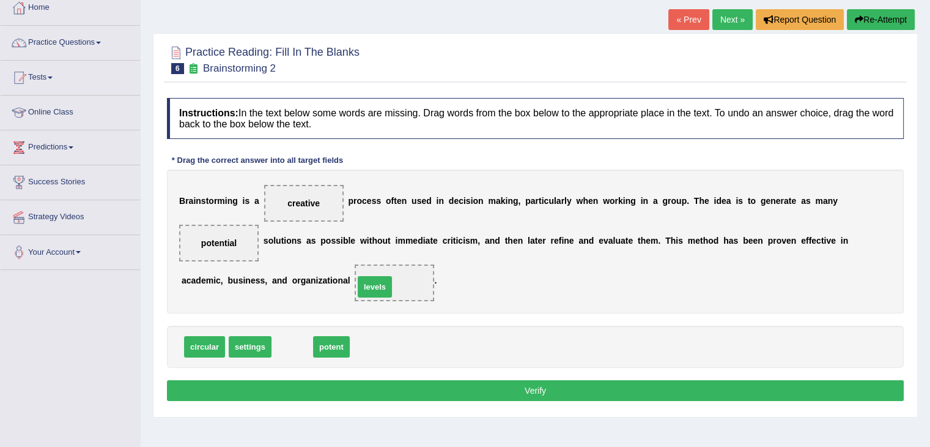
drag, startPoint x: 289, startPoint y: 345, endPoint x: 372, endPoint y: 284, distance: 102.4
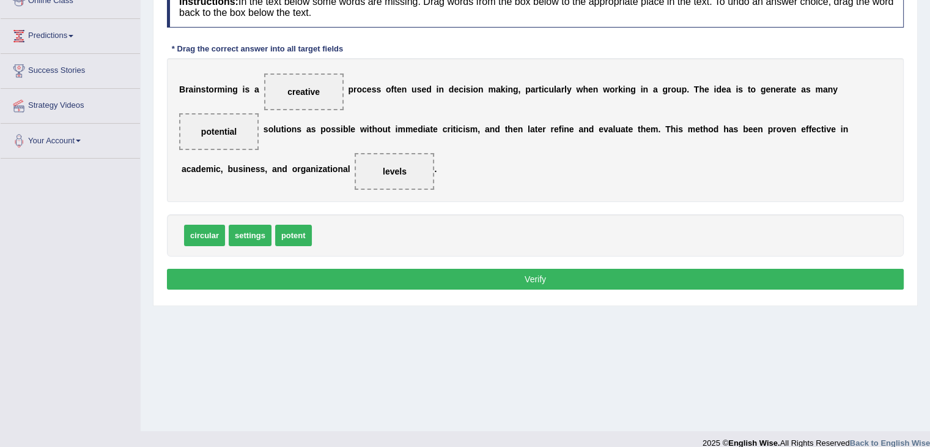
scroll to position [185, 0]
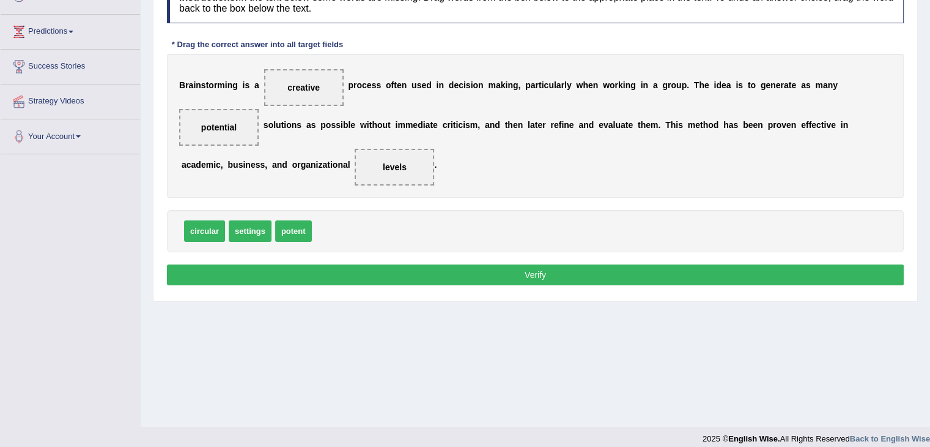
click at [536, 280] on button "Verify" at bounding box center [535, 274] width 737 height 21
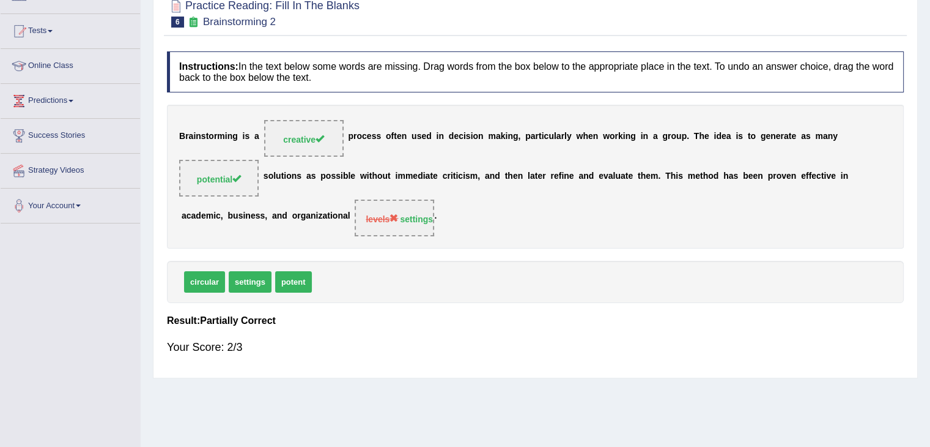
scroll to position [0, 0]
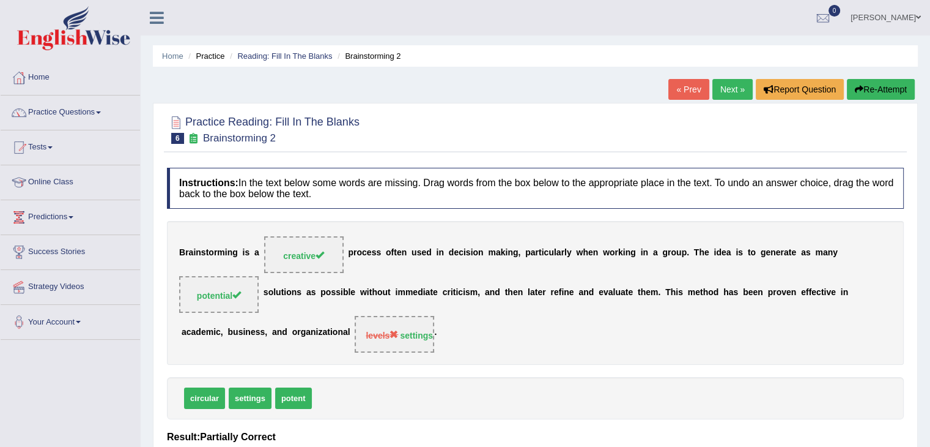
click at [683, 93] on link "« Prev" at bounding box center [689, 89] width 40 height 21
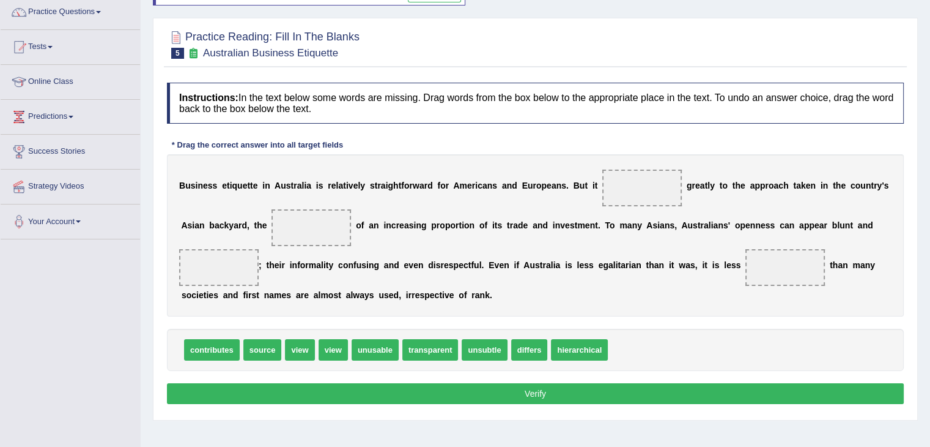
scroll to position [102, 0]
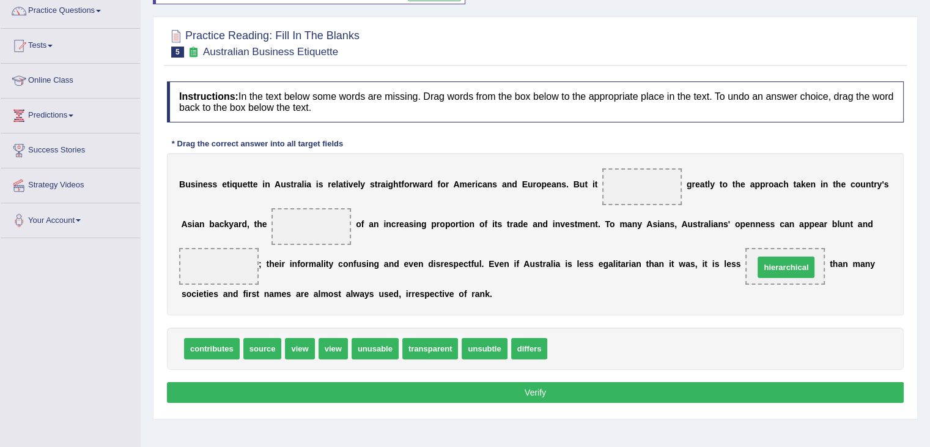
drag, startPoint x: 565, startPoint y: 347, endPoint x: 783, endPoint y: 266, distance: 233.0
drag, startPoint x: 525, startPoint y: 347, endPoint x: 574, endPoint y: 246, distance: 112.4
click at [563, 298] on span "differs" at bounding box center [544, 308] width 37 height 21
drag, startPoint x: 521, startPoint y: 348, endPoint x: 623, endPoint y: 173, distance: 202.9
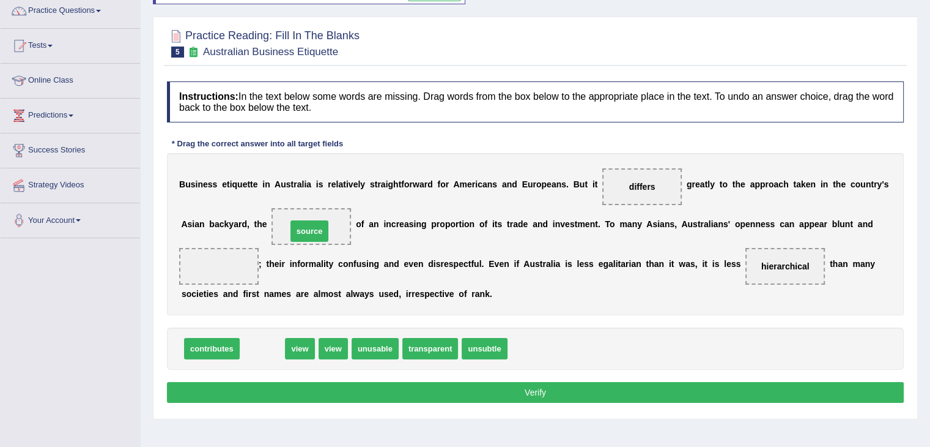
drag, startPoint x: 263, startPoint y: 343, endPoint x: 310, endPoint y: 226, distance: 126.5
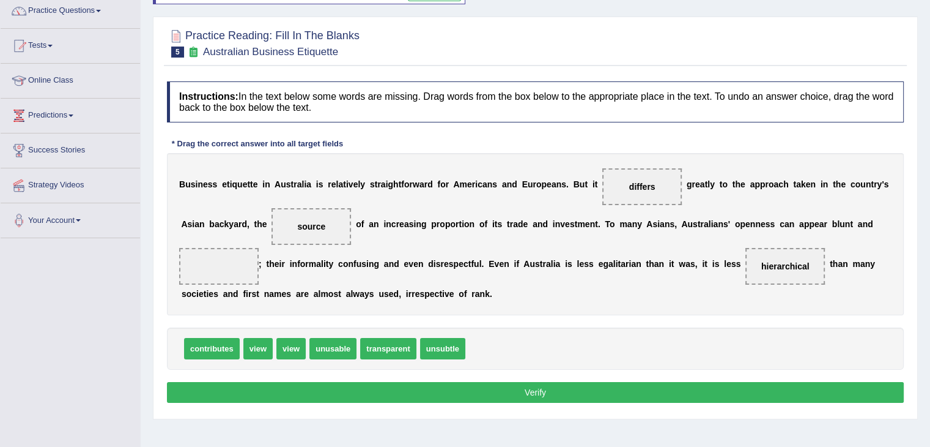
click at [439, 352] on span "unsubtle" at bounding box center [442, 348] width 45 height 21
drag, startPoint x: 438, startPoint y: 348, endPoint x: 228, endPoint y: 275, distance: 222.6
click at [544, 386] on button "Verify" at bounding box center [535, 392] width 737 height 21
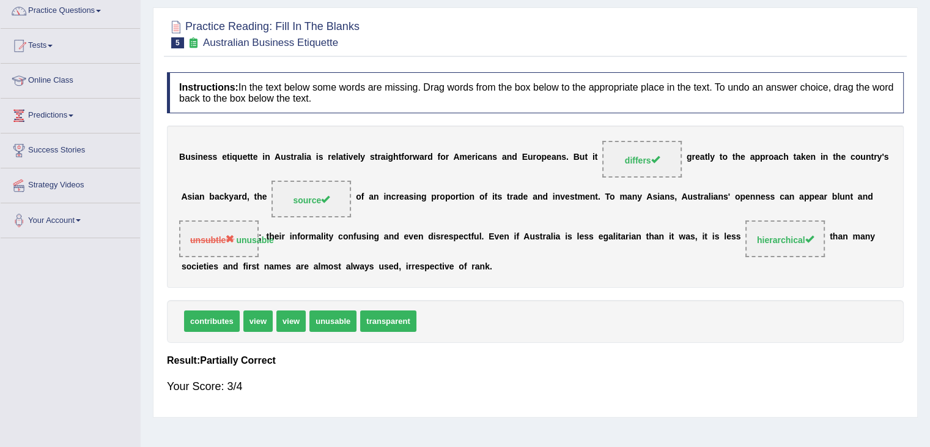
scroll to position [0, 0]
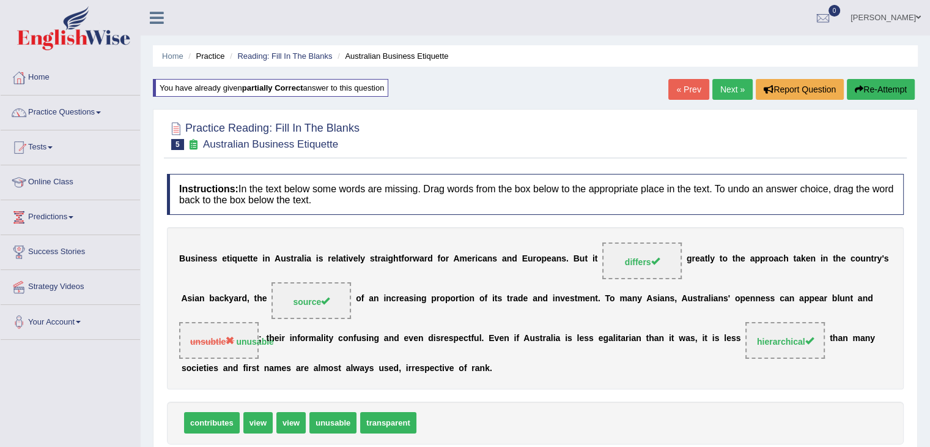
click at [724, 91] on link "Next »" at bounding box center [733, 89] width 40 height 21
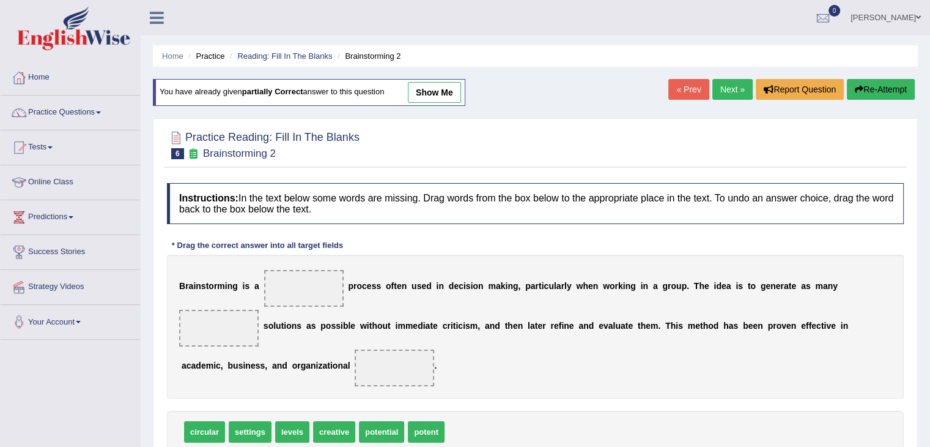
click at [724, 91] on link "Next »" at bounding box center [733, 89] width 40 height 21
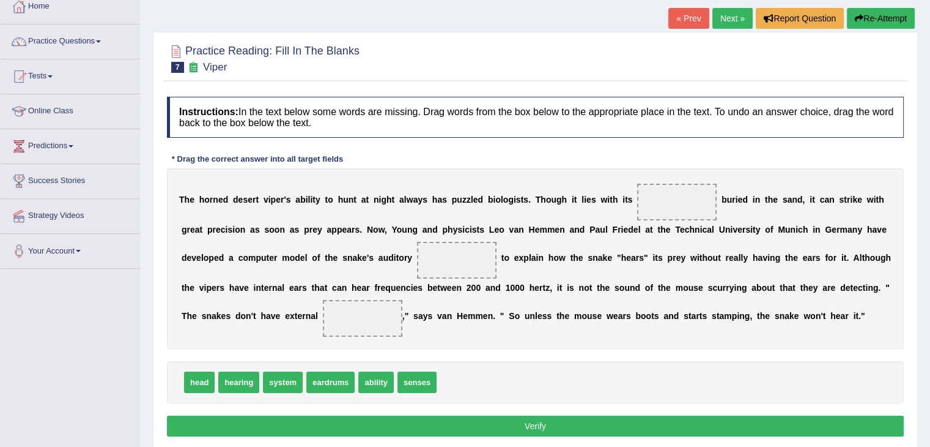
scroll to position [85, 0]
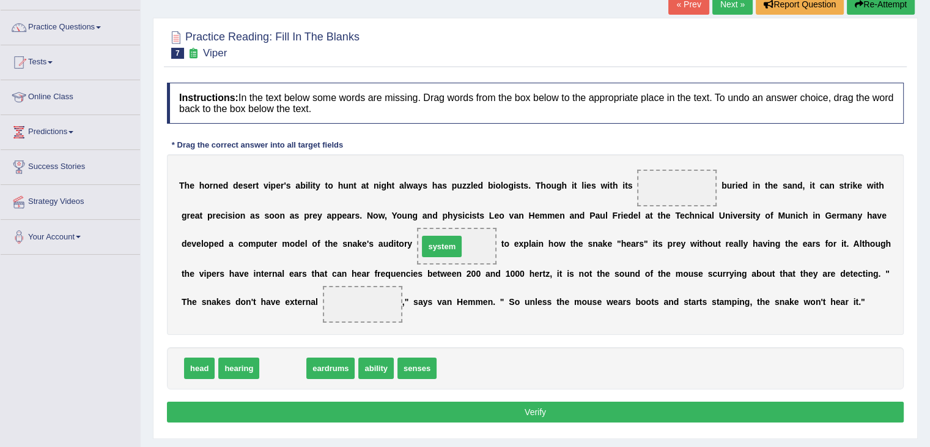
drag, startPoint x: 278, startPoint y: 368, endPoint x: 437, endPoint y: 245, distance: 200.6
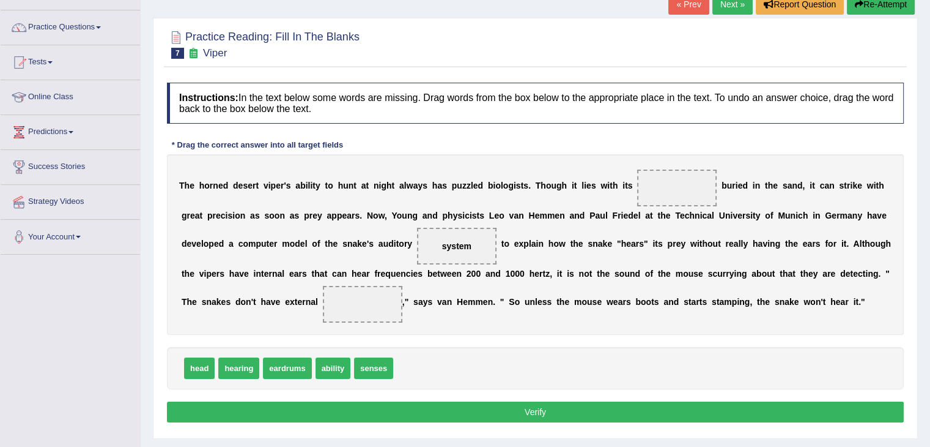
click at [246, 365] on span "hearing" at bounding box center [238, 367] width 41 height 21
drag, startPoint x: 246, startPoint y: 365, endPoint x: 365, endPoint y: 301, distance: 135.5
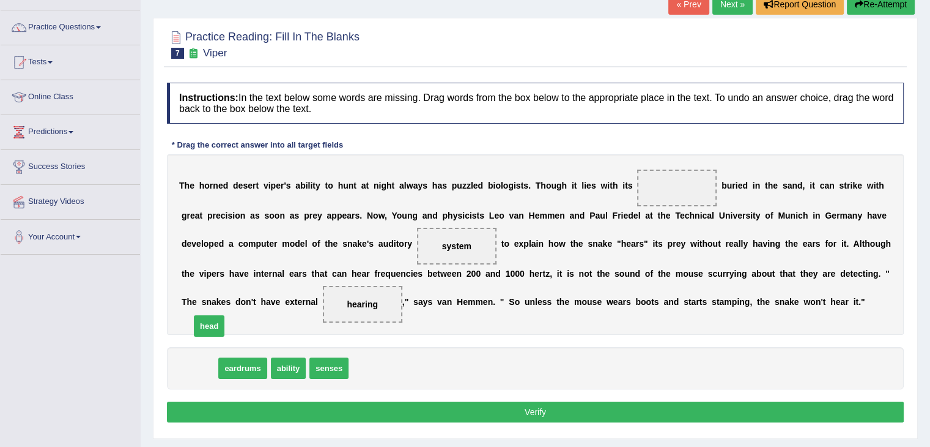
drag, startPoint x: 191, startPoint y: 369, endPoint x: 397, endPoint y: 209, distance: 261.1
click at [224, 315] on span "head" at bounding box center [209, 325] width 31 height 21
drag, startPoint x: 201, startPoint y: 372, endPoint x: 688, endPoint y: 180, distance: 523.2
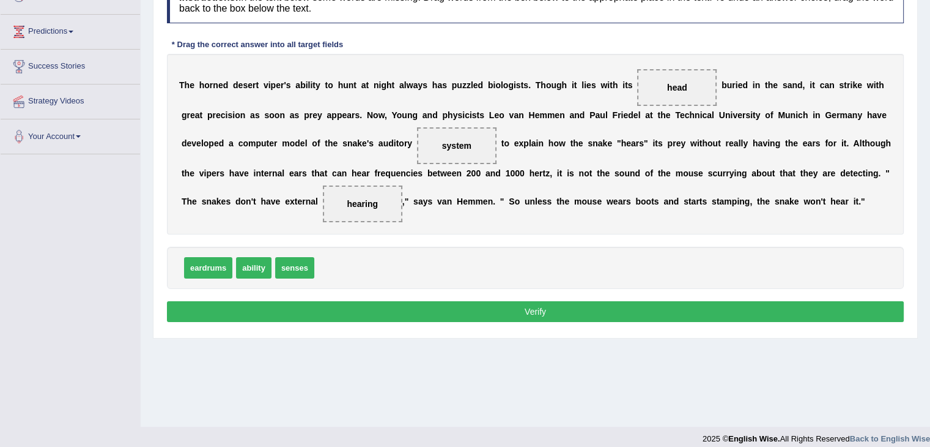
scroll to position [192, 0]
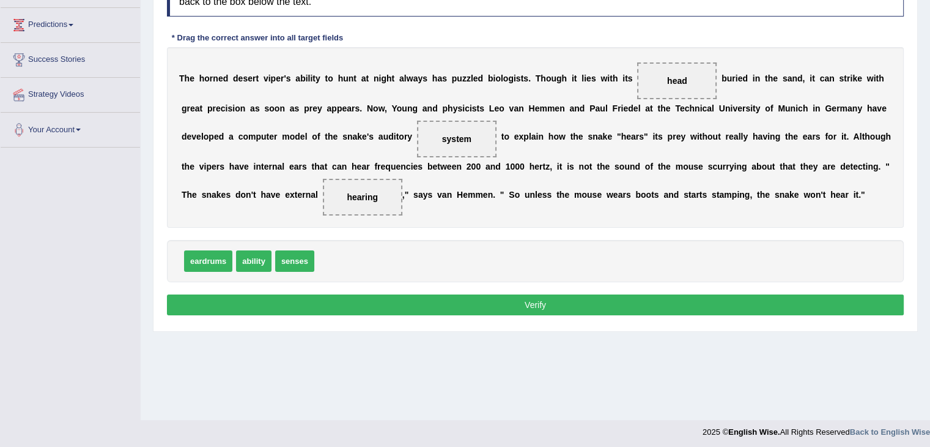
click at [512, 303] on button "Verify" at bounding box center [535, 304] width 737 height 21
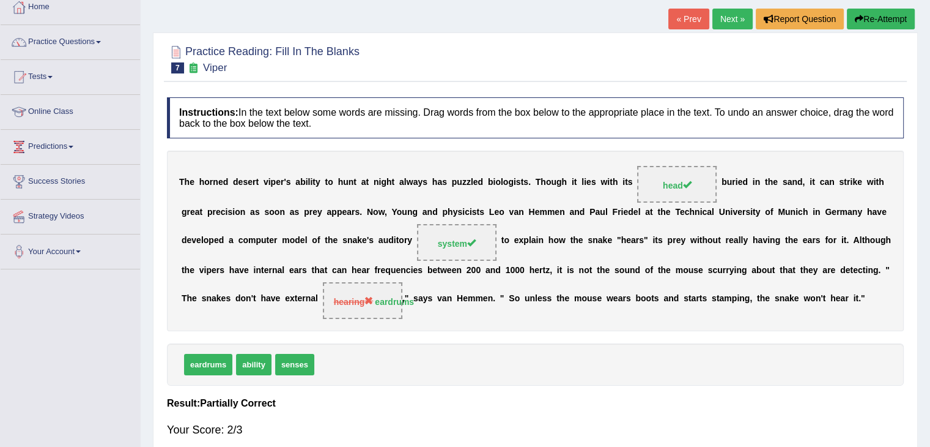
scroll to position [0, 0]
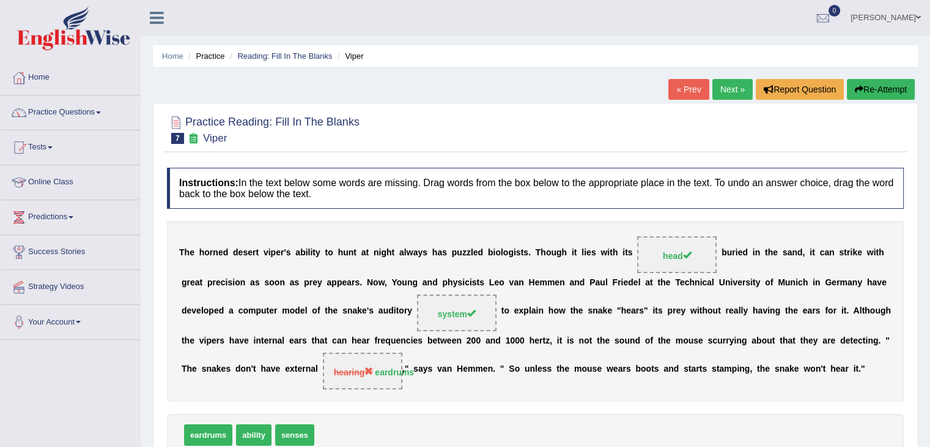
click at [727, 94] on link "Next »" at bounding box center [733, 89] width 40 height 21
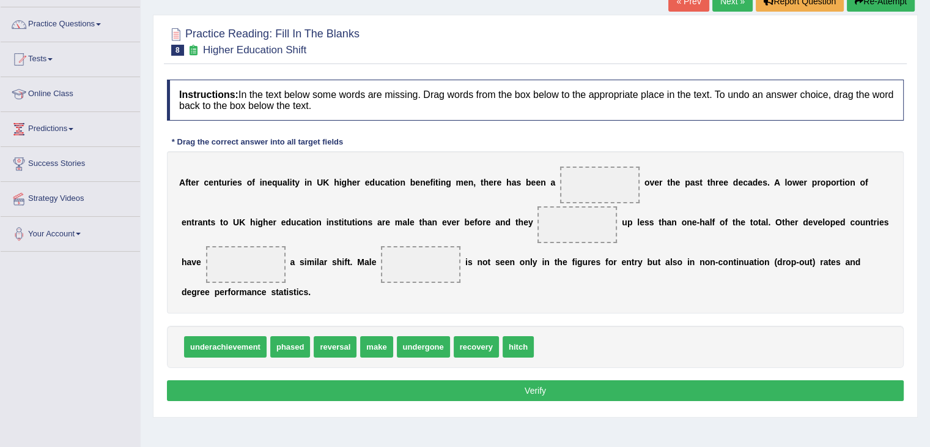
scroll to position [89, 0]
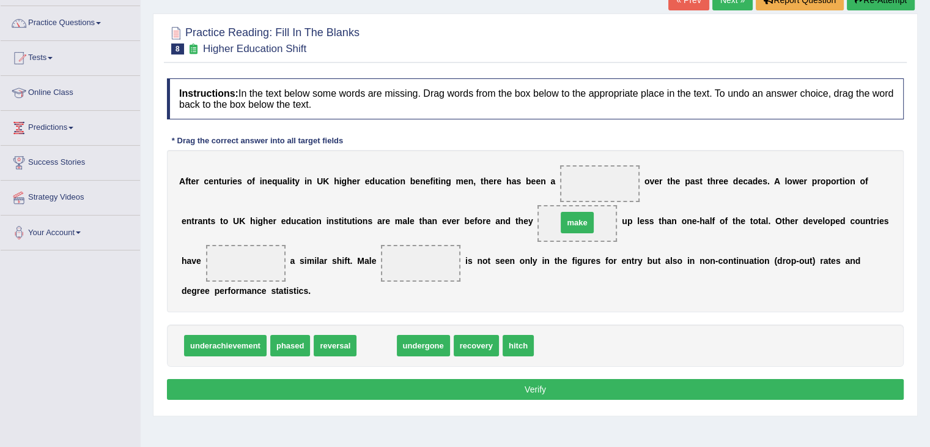
drag, startPoint x: 372, startPoint y: 348, endPoint x: 573, endPoint y: 227, distance: 233.8
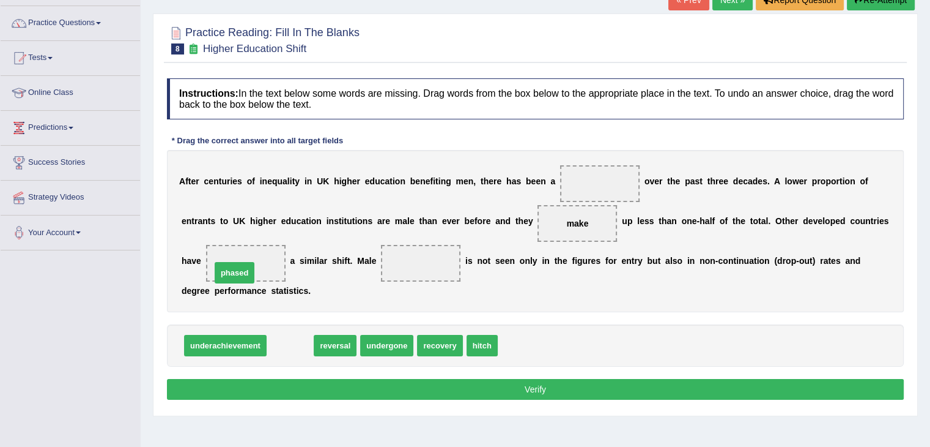
drag, startPoint x: 296, startPoint y: 344, endPoint x: 240, endPoint y: 272, distance: 91.6
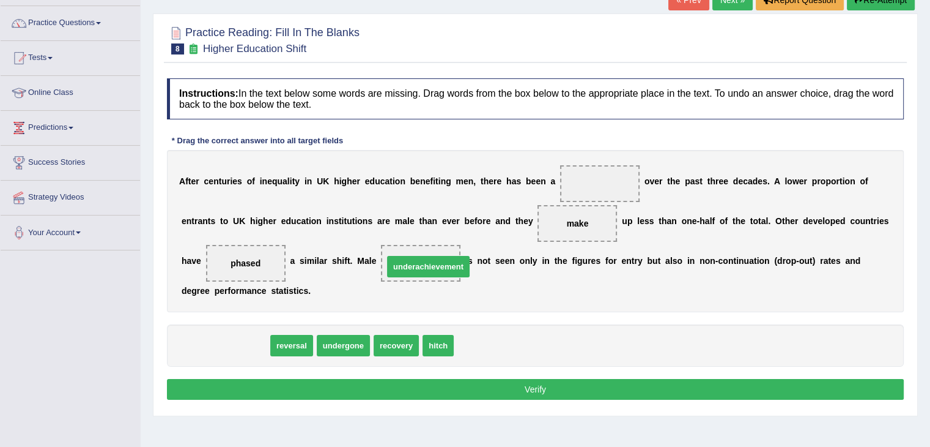
drag, startPoint x: 211, startPoint y: 344, endPoint x: 413, endPoint y: 265, distance: 217.3
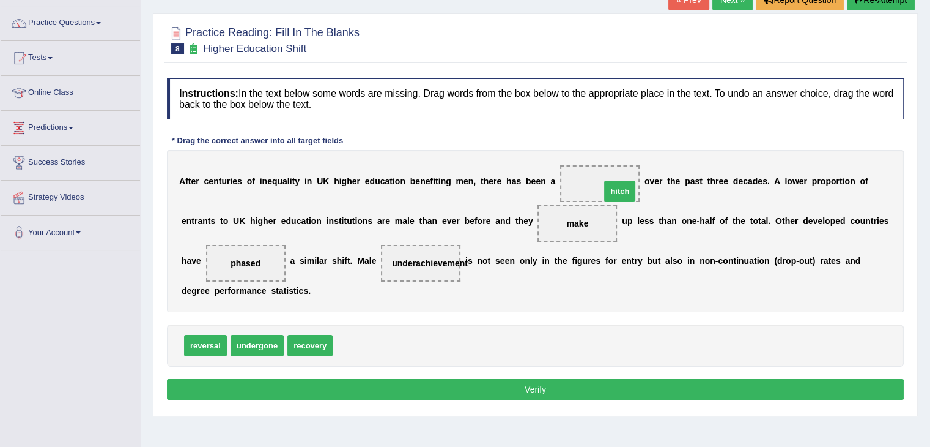
drag, startPoint x: 354, startPoint y: 341, endPoint x: 622, endPoint y: 187, distance: 309.4
click at [513, 385] on button "Verify" at bounding box center [535, 389] width 737 height 21
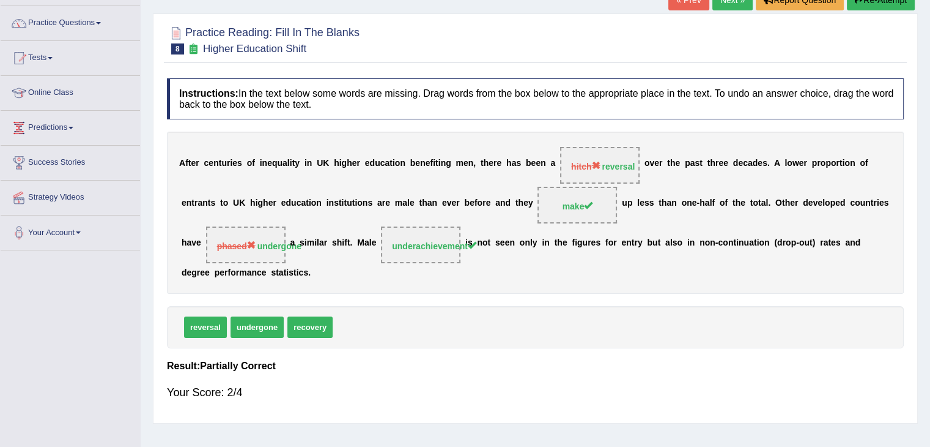
scroll to position [0, 0]
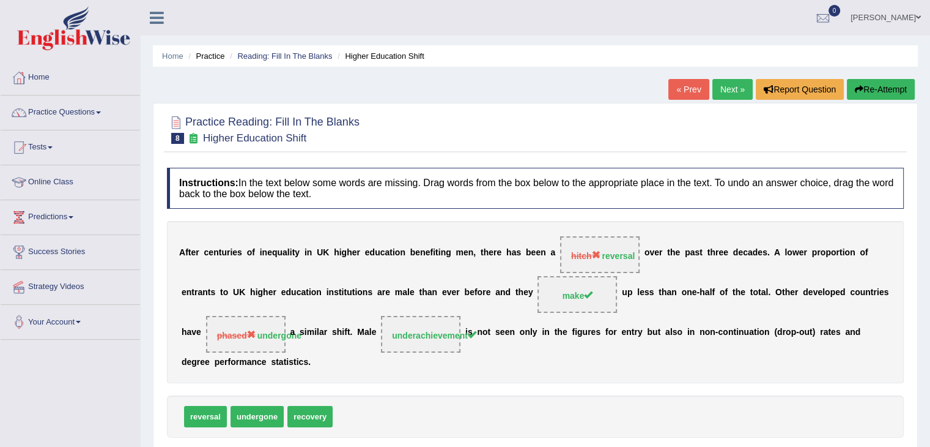
click at [732, 86] on link "Next »" at bounding box center [733, 89] width 40 height 21
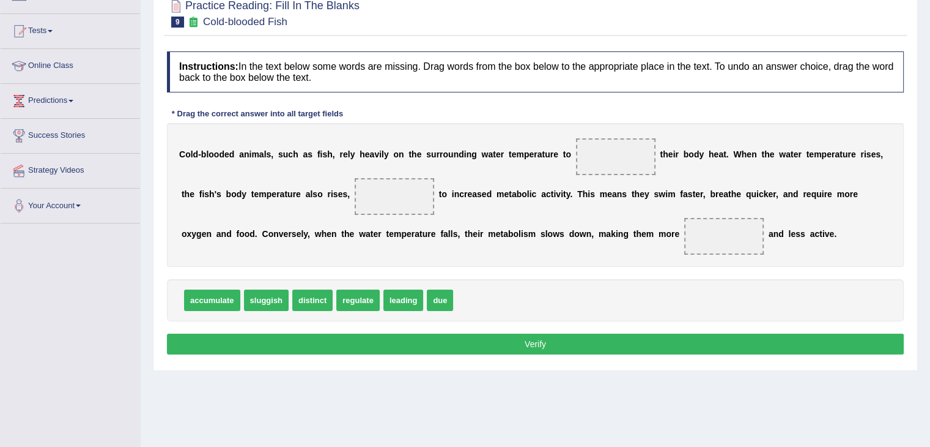
scroll to position [117, 0]
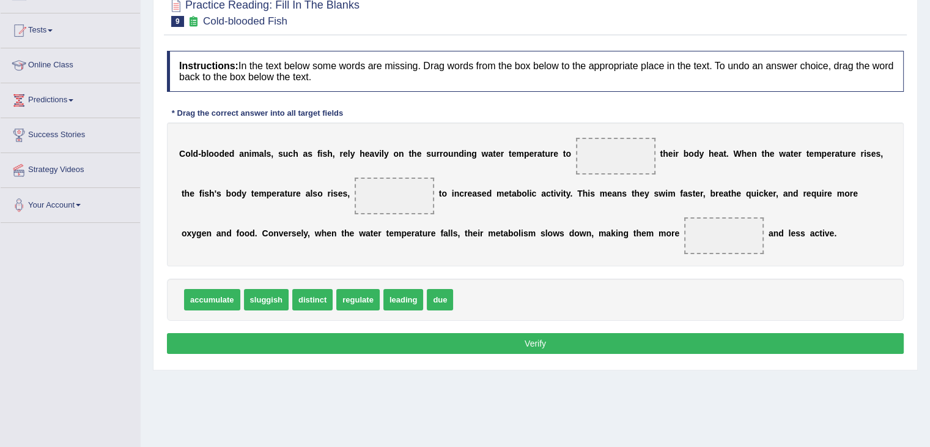
click at [262, 301] on span "sluggish" at bounding box center [266, 299] width 45 height 21
drag, startPoint x: 262, startPoint y: 301, endPoint x: 702, endPoint y: 249, distance: 443.5
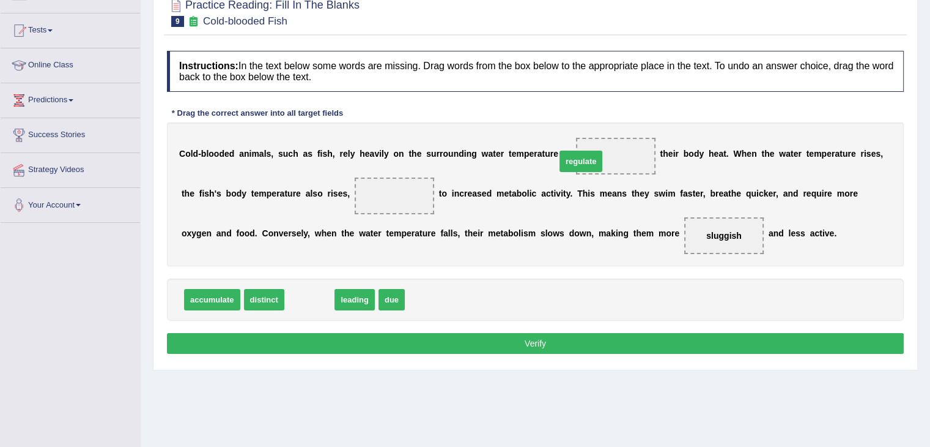
drag, startPoint x: 303, startPoint y: 294, endPoint x: 577, endPoint y: 157, distance: 306.4
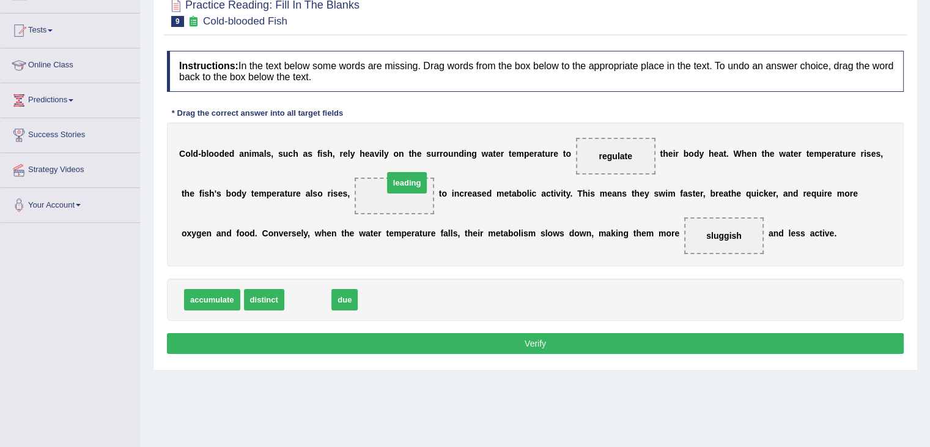
drag, startPoint x: 305, startPoint y: 297, endPoint x: 404, endPoint y: 180, distance: 152.7
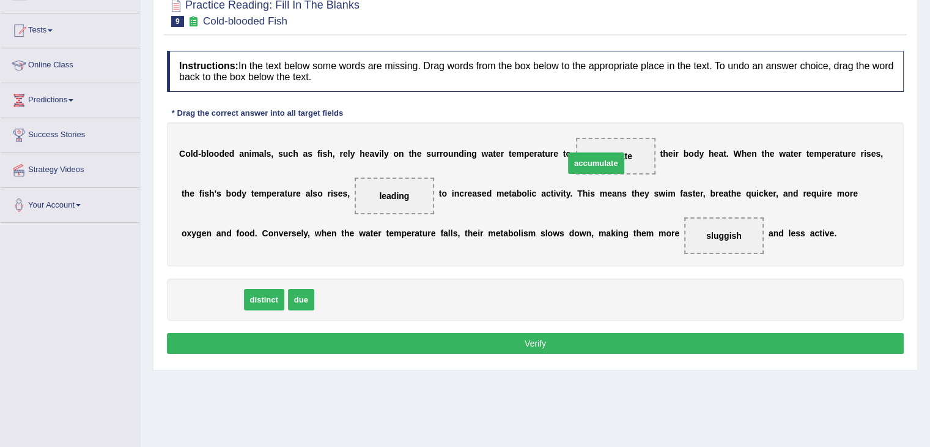
drag, startPoint x: 203, startPoint y: 297, endPoint x: 590, endPoint y: 160, distance: 410.7
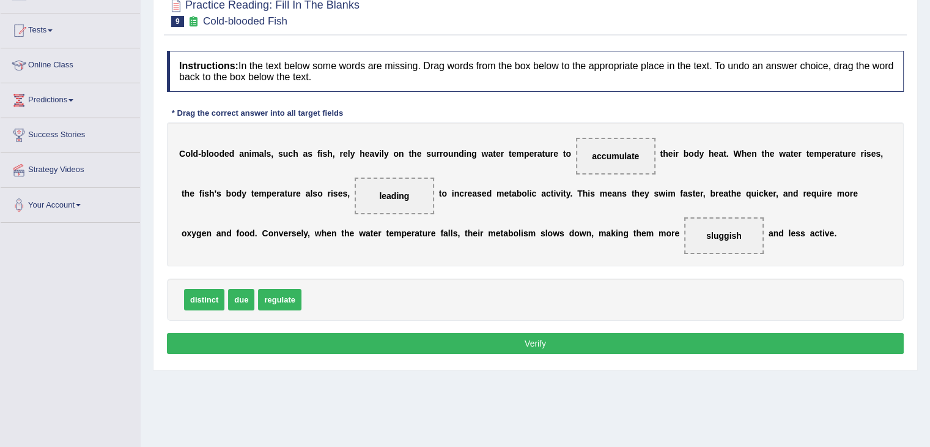
click at [463, 341] on button "Verify" at bounding box center [535, 343] width 737 height 21
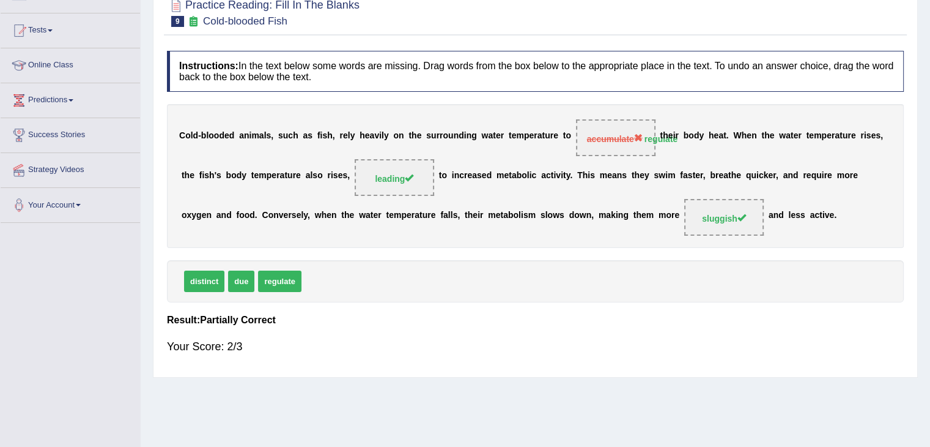
scroll to position [0, 0]
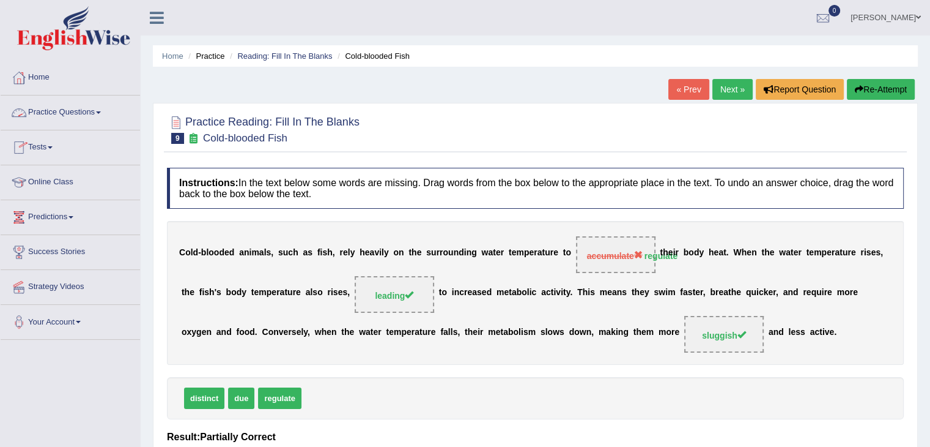
click at [100, 116] on link "Practice Questions" at bounding box center [70, 110] width 139 height 31
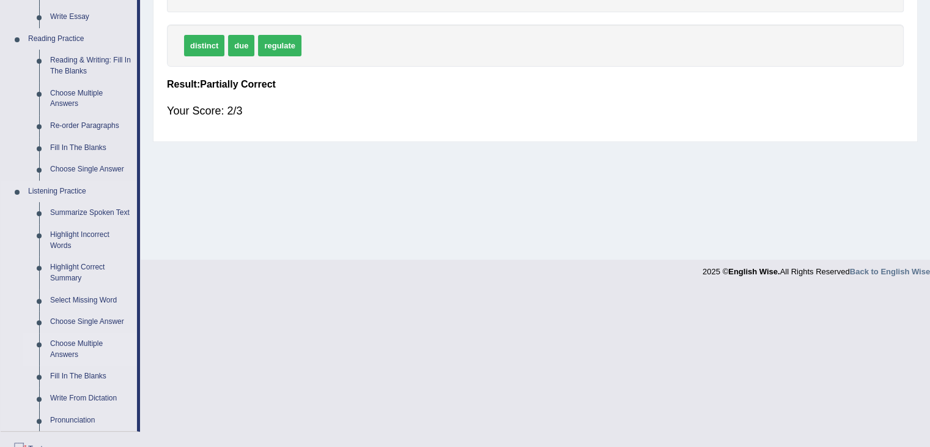
scroll to position [346, 0]
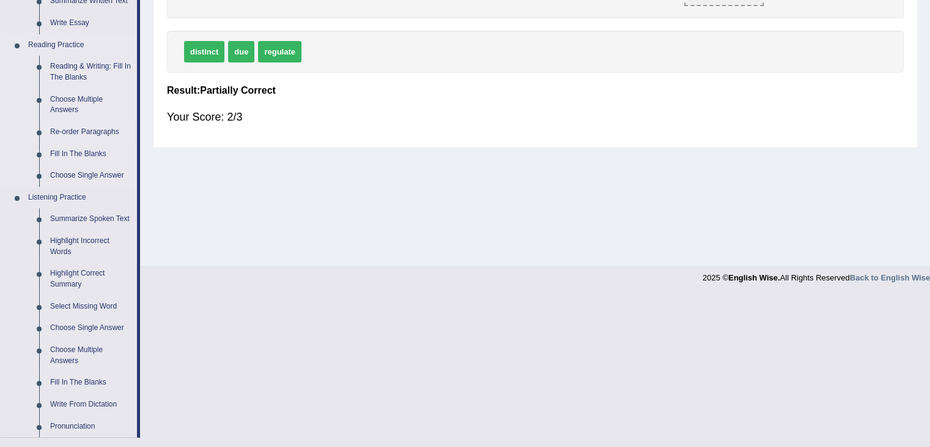
click at [98, 130] on link "Re-order Paragraphs" at bounding box center [91, 132] width 92 height 22
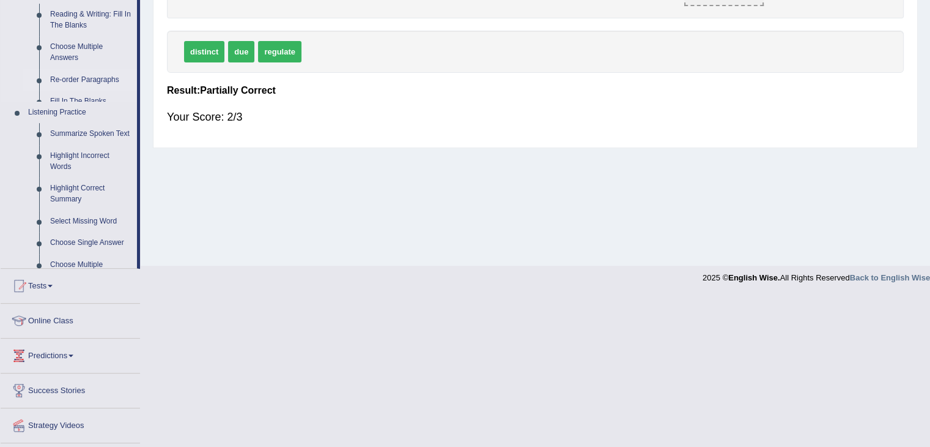
scroll to position [196, 0]
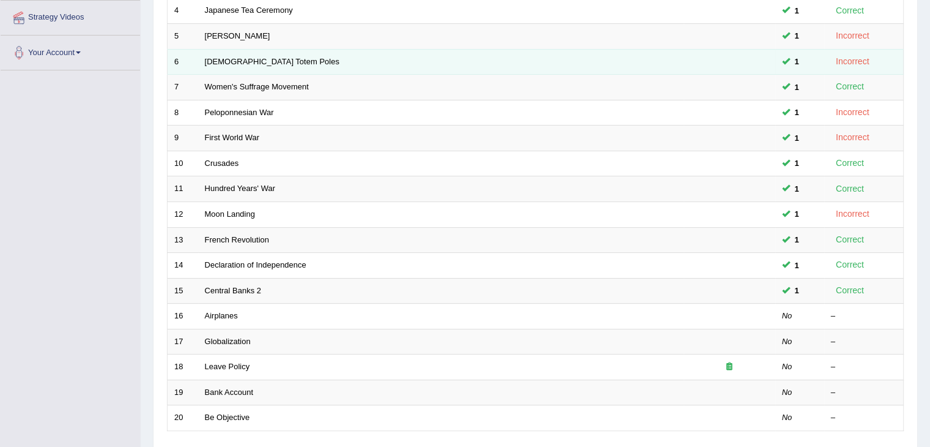
scroll to position [360, 0]
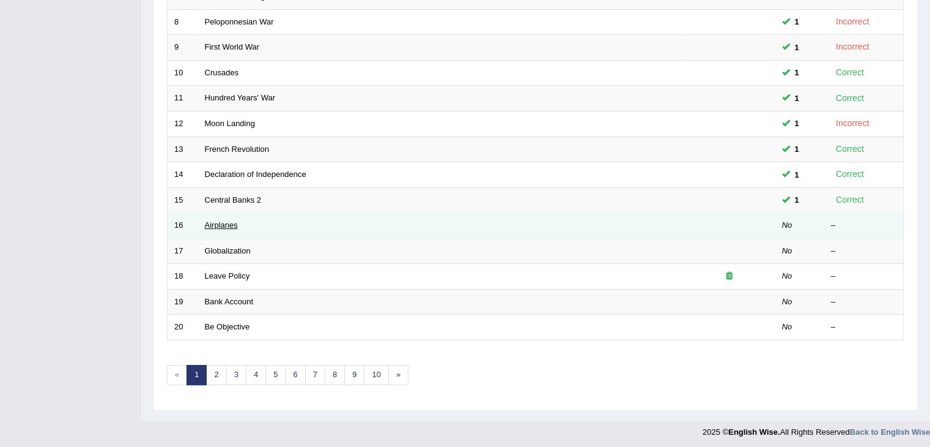
click at [226, 220] on link "Airplanes" at bounding box center [221, 224] width 33 height 9
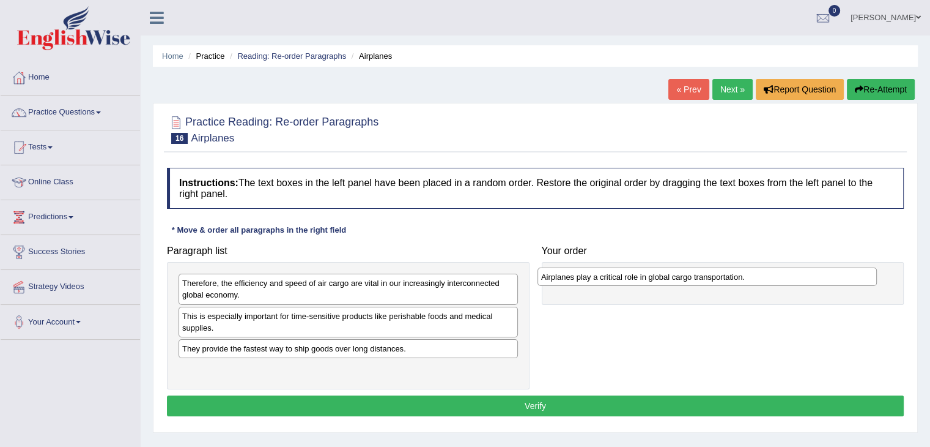
drag, startPoint x: 275, startPoint y: 367, endPoint x: 633, endPoint y: 275, distance: 370.1
click at [633, 275] on div "Airplanes play a critical role in global cargo transportation." at bounding box center [707, 276] width 339 height 19
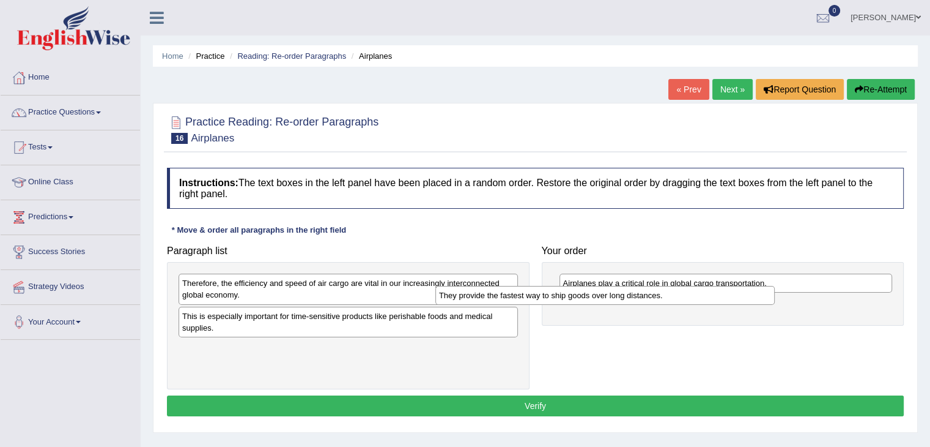
drag, startPoint x: 276, startPoint y: 352, endPoint x: 533, endPoint y: 299, distance: 262.2
click at [533, 299] on div "They provide the fastest way to ship goods over long distances." at bounding box center [605, 295] width 339 height 19
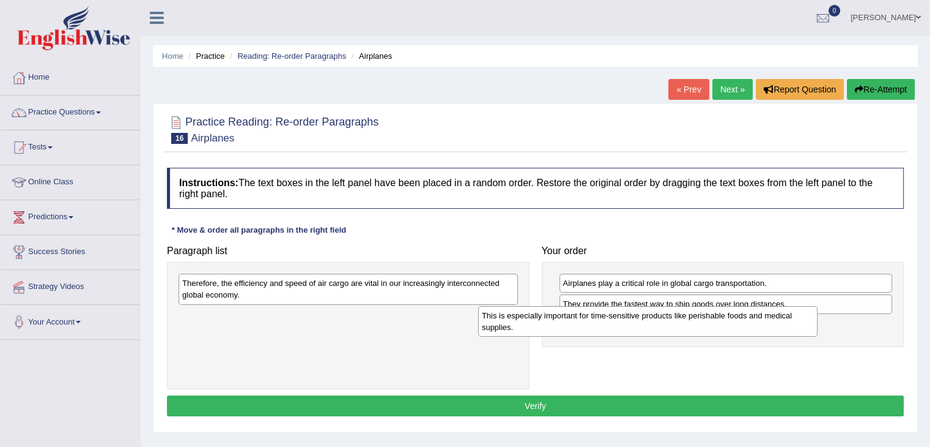
drag, startPoint x: 325, startPoint y: 324, endPoint x: 641, endPoint y: 321, distance: 316.2
click at [641, 321] on div "This is especially important for time-sensitive products like perishable foods …" at bounding box center [647, 321] width 339 height 31
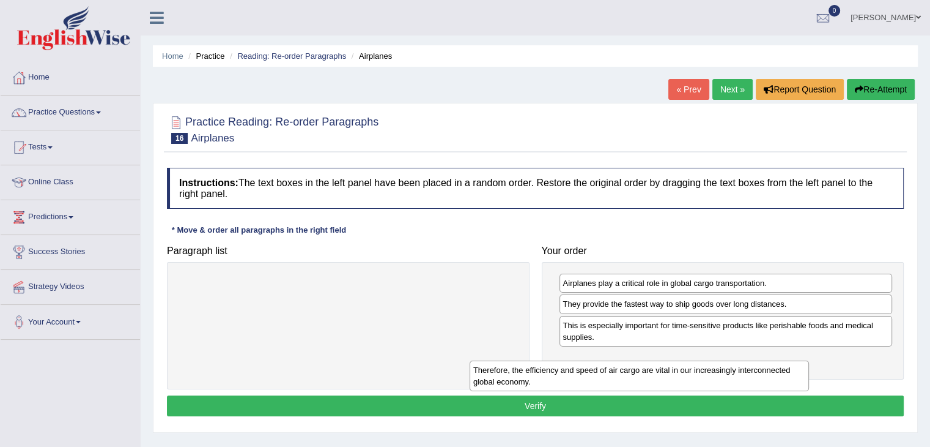
drag, startPoint x: 274, startPoint y: 291, endPoint x: 565, endPoint y: 376, distance: 302.9
click at [565, 376] on div "Therefore, the efficiency and speed of air cargo are vital in our increasingly …" at bounding box center [639, 375] width 339 height 31
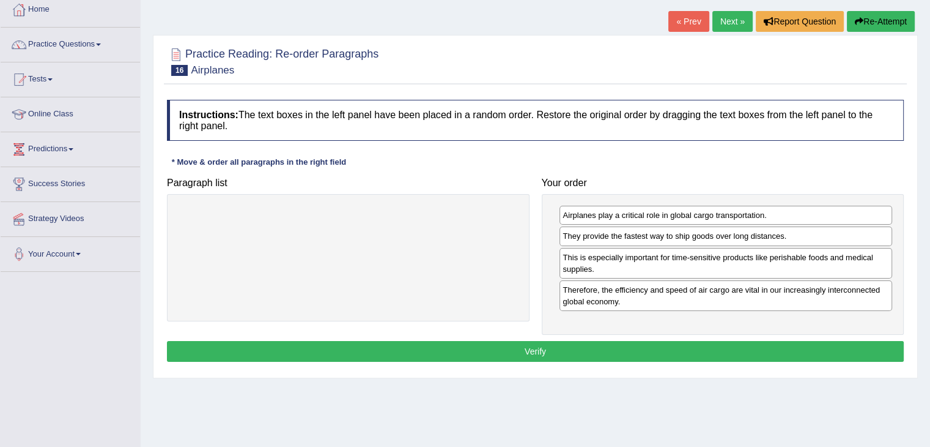
scroll to position [84, 0]
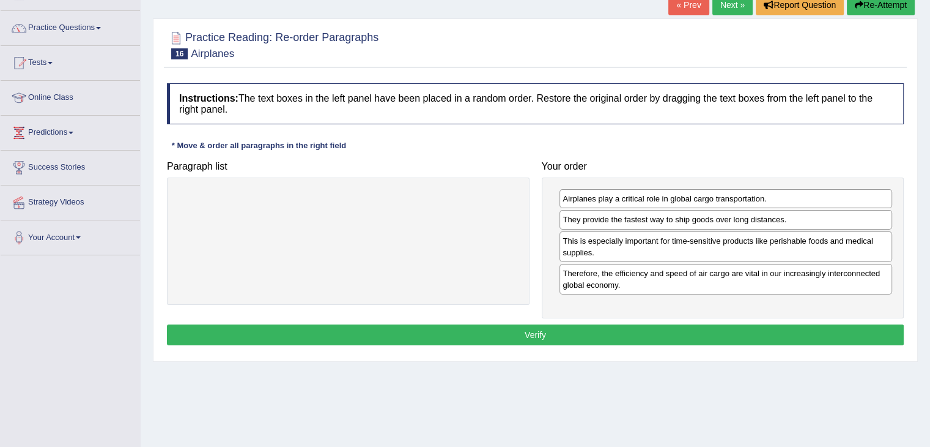
click at [506, 330] on button "Verify" at bounding box center [535, 334] width 737 height 21
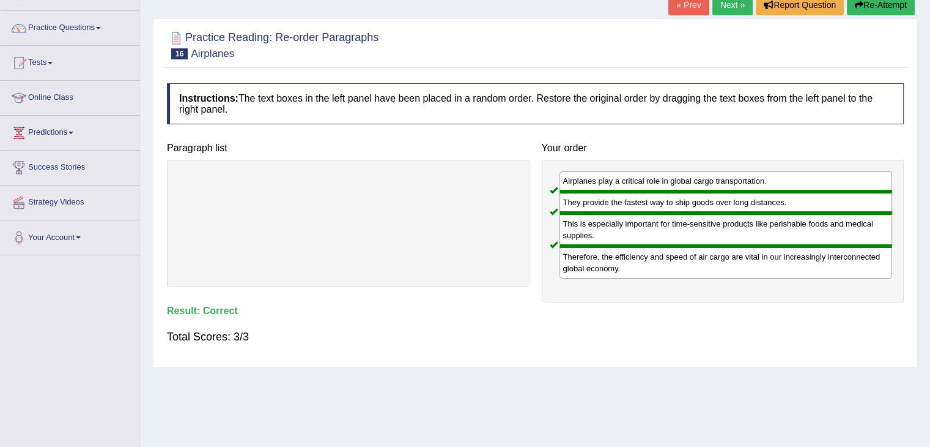
scroll to position [0, 0]
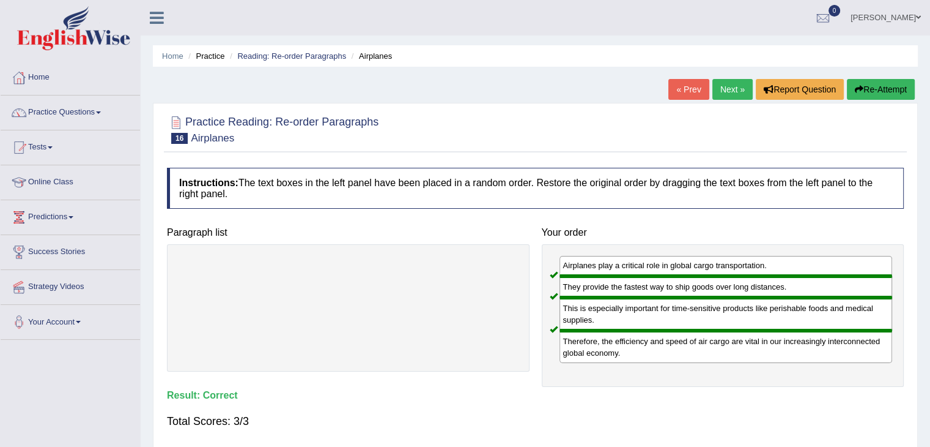
click at [730, 82] on link "Next »" at bounding box center [733, 89] width 40 height 21
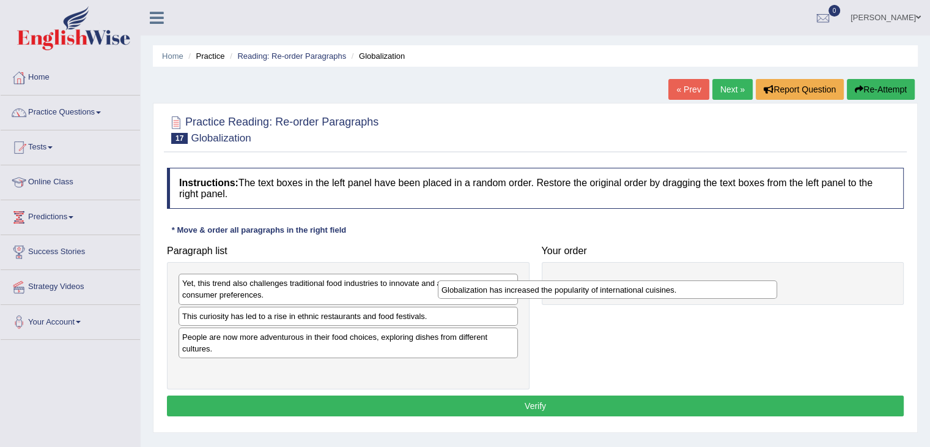
drag, startPoint x: 259, startPoint y: 338, endPoint x: 535, endPoint y: 289, distance: 280.1
click at [535, 289] on div "Globalization has increased the popularity of international cuisines." at bounding box center [607, 289] width 339 height 19
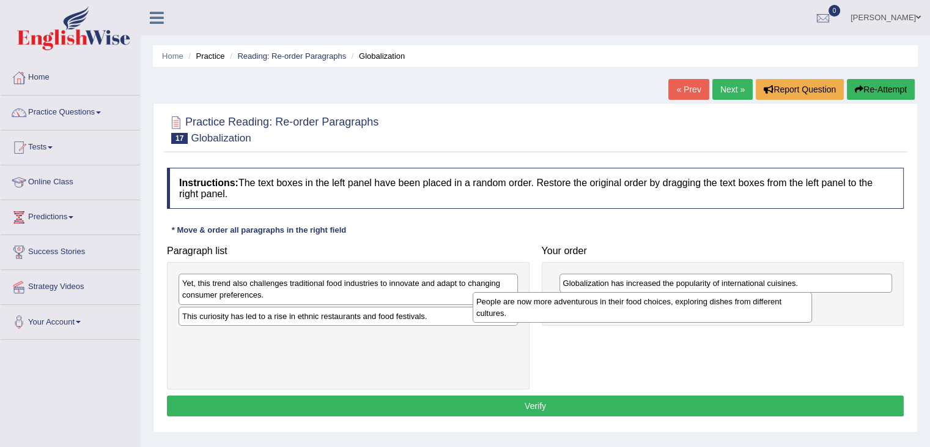
drag, startPoint x: 261, startPoint y: 343, endPoint x: 555, endPoint y: 308, distance: 296.9
click at [555, 308] on div "People are now more adventurous in their food choices, exploring dishes from di…" at bounding box center [642, 307] width 339 height 31
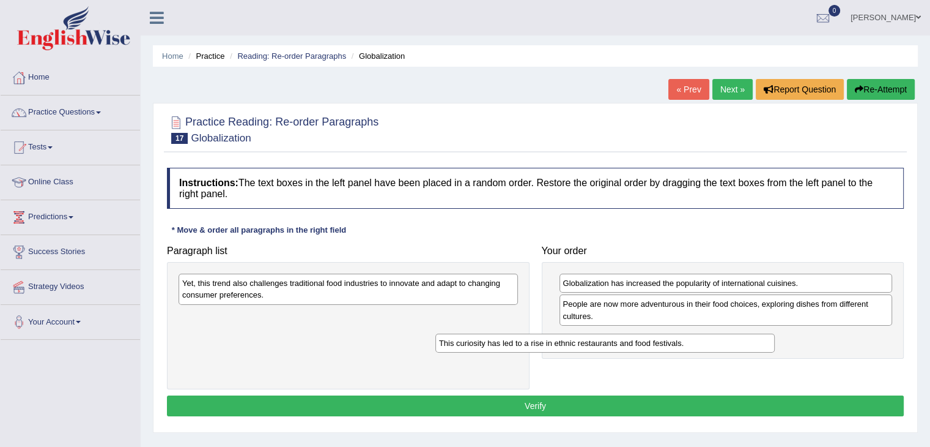
drag, startPoint x: 280, startPoint y: 321, endPoint x: 538, endPoint y: 346, distance: 258.7
click at [538, 346] on div "This curiosity has led to a rise in ethnic restaurants and food festivals." at bounding box center [605, 342] width 339 height 19
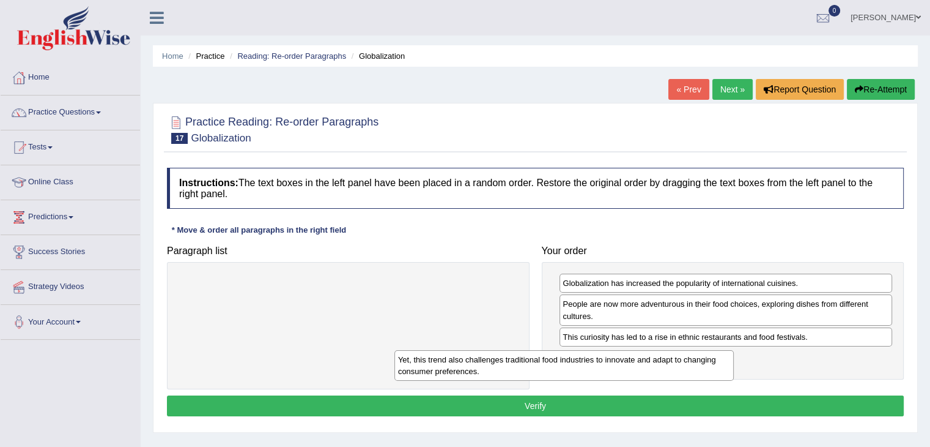
drag, startPoint x: 271, startPoint y: 283, endPoint x: 511, endPoint y: 360, distance: 252.4
click at [511, 360] on div "Yet, this trend also challenges traditional food industries to innovate and ada…" at bounding box center [564, 365] width 339 height 31
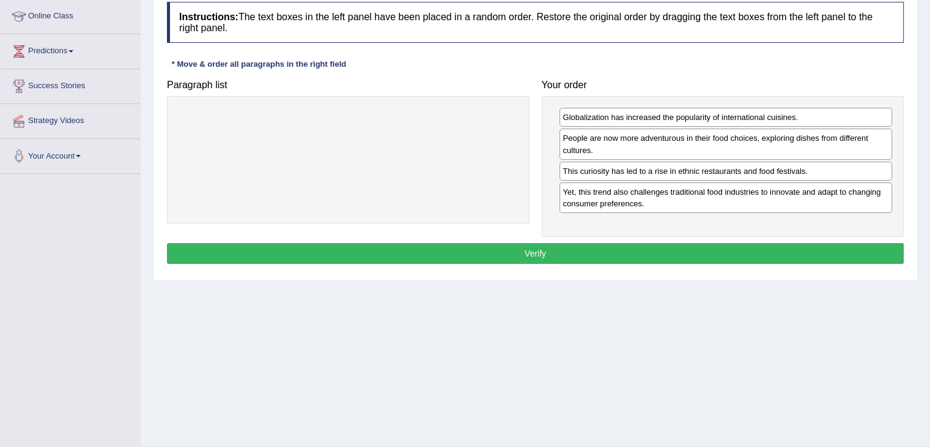
scroll to position [166, 0]
click at [535, 250] on button "Verify" at bounding box center [535, 252] width 737 height 21
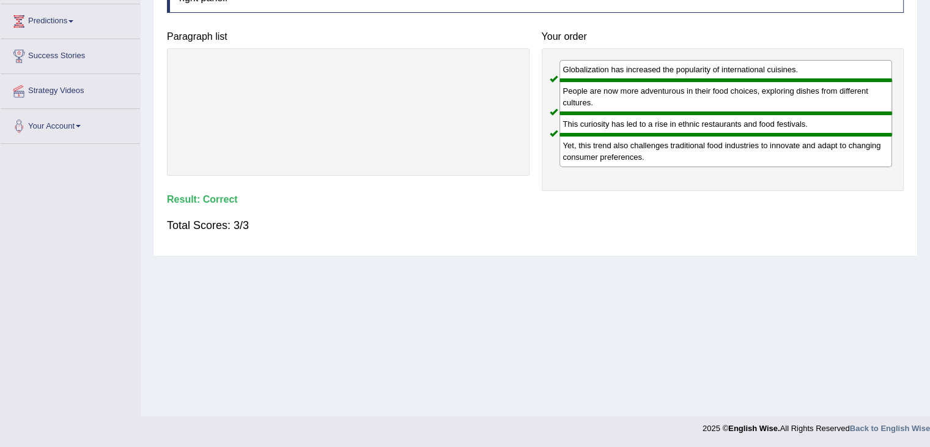
scroll to position [0, 0]
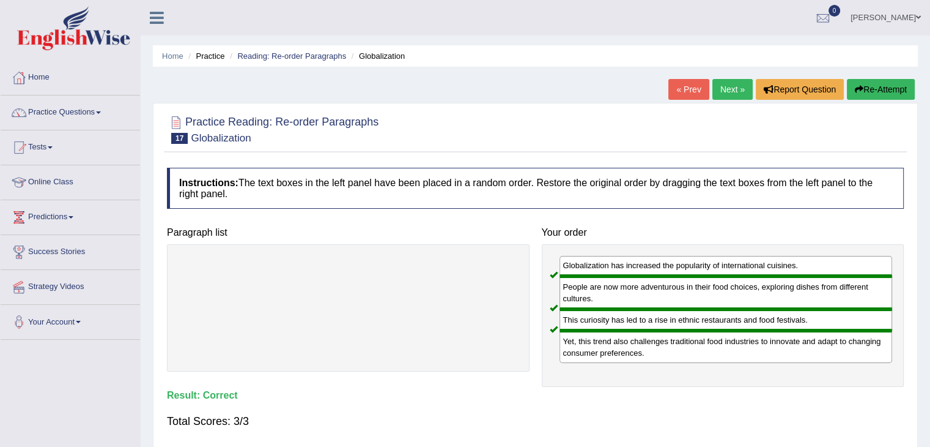
click at [727, 86] on link "Next »" at bounding box center [733, 89] width 40 height 21
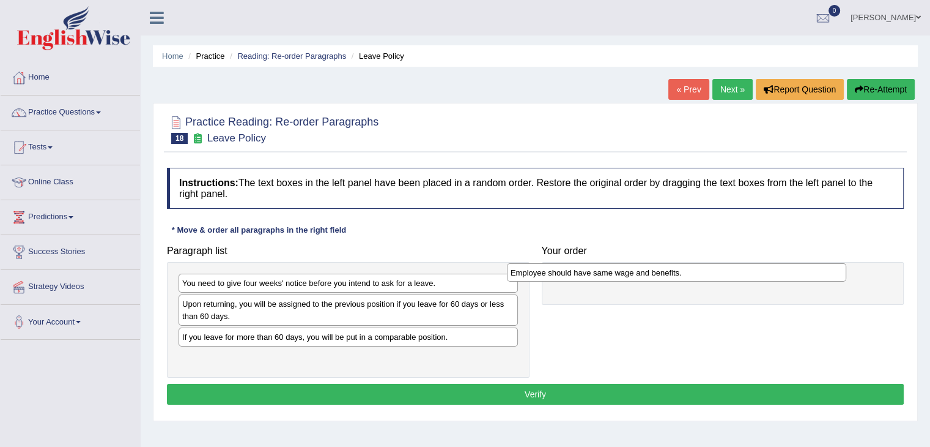
drag, startPoint x: 287, startPoint y: 343, endPoint x: 613, endPoint y: 280, distance: 332.2
click at [613, 280] on div "Employee should have same wage and benefits." at bounding box center [676, 272] width 339 height 19
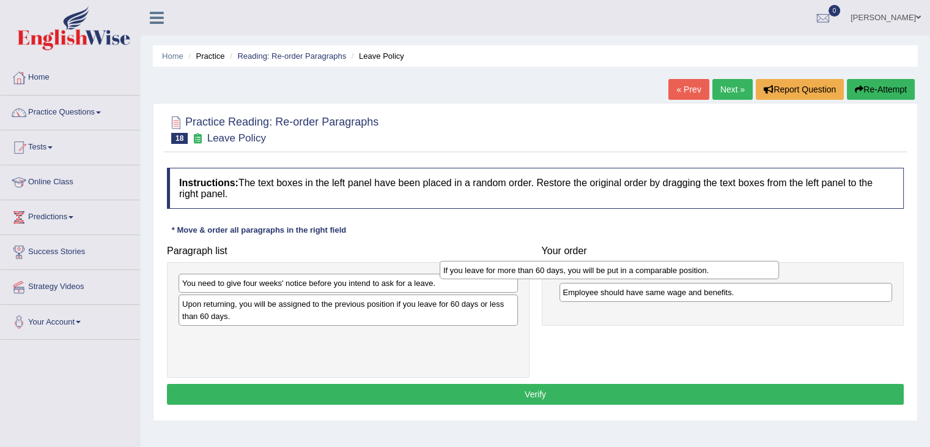
drag, startPoint x: 363, startPoint y: 339, endPoint x: 624, endPoint y: 274, distance: 268.7
click at [624, 274] on div "If you leave for more than 60 days, you will be put in a comparable position." at bounding box center [609, 270] width 339 height 19
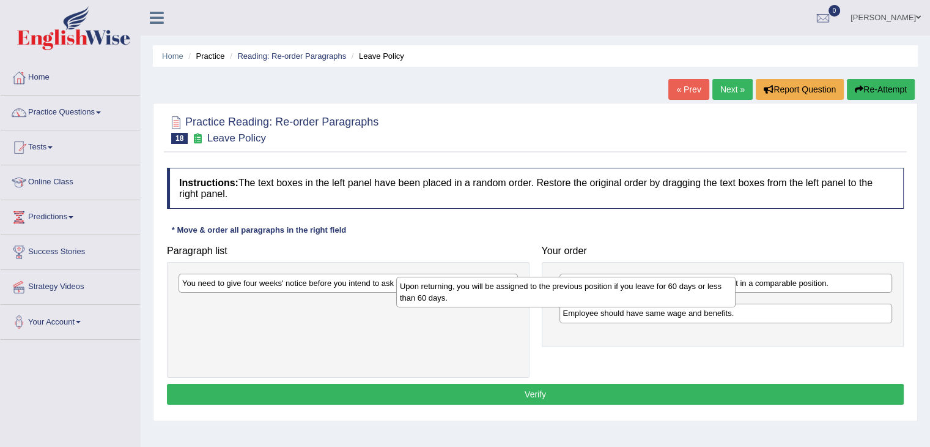
drag, startPoint x: 311, startPoint y: 309, endPoint x: 528, endPoint y: 291, distance: 218.5
click at [528, 291] on div "Upon returning, you will be assigned to the previous position if you leave for …" at bounding box center [565, 291] width 339 height 31
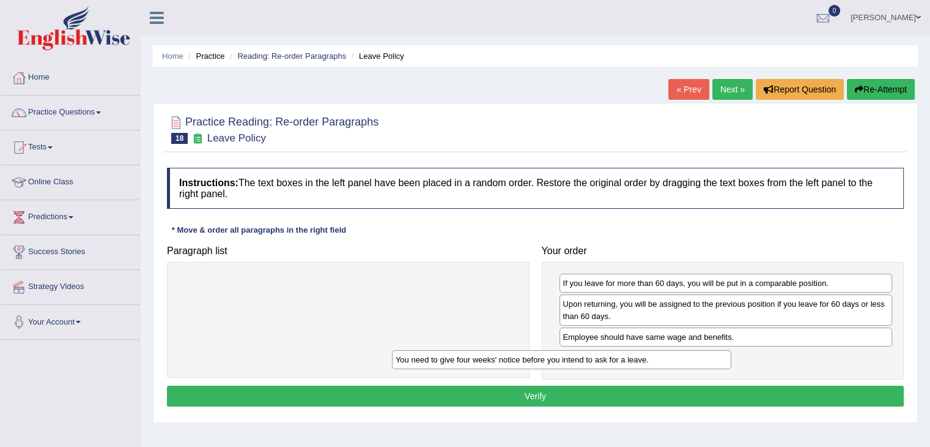
drag, startPoint x: 371, startPoint y: 284, endPoint x: 588, endPoint y: 360, distance: 230.2
click at [588, 360] on div "You need to give four weeks' notice before you intend to ask for a leave." at bounding box center [561, 359] width 339 height 19
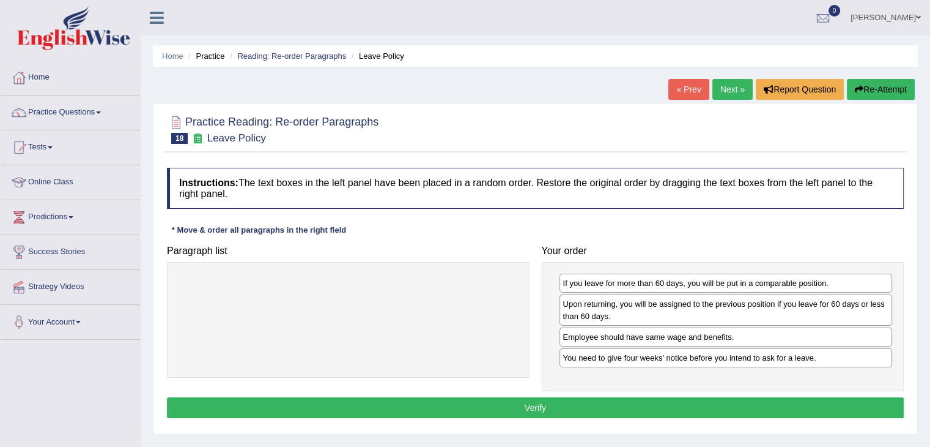
scroll to position [84, 0]
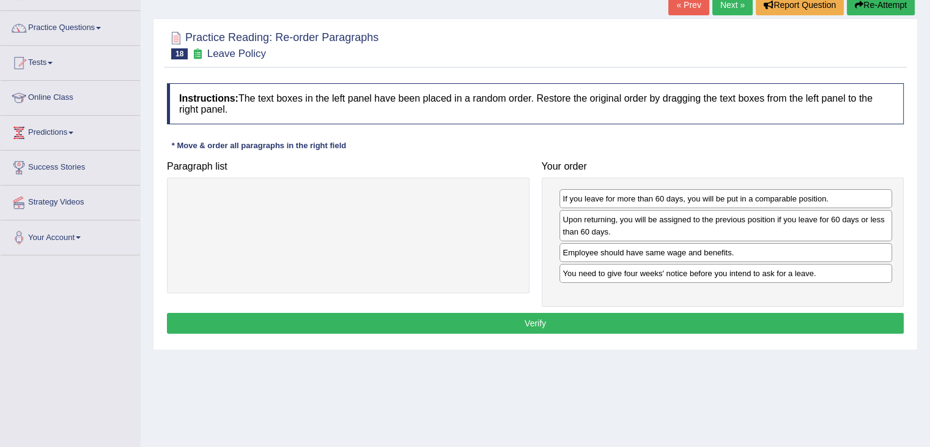
click at [523, 321] on button "Verify" at bounding box center [535, 323] width 737 height 21
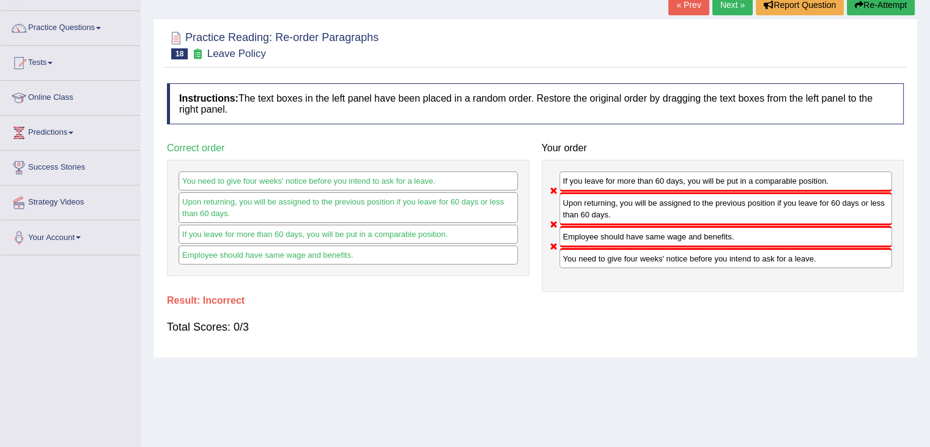
drag, startPoint x: 590, startPoint y: 258, endPoint x: 588, endPoint y: 172, distance: 85.7
click at [588, 172] on div "If you leave for more than 60 days, you will be put in a comparable position. U…" at bounding box center [723, 226] width 363 height 133
